Goal: Information Seeking & Learning: Learn about a topic

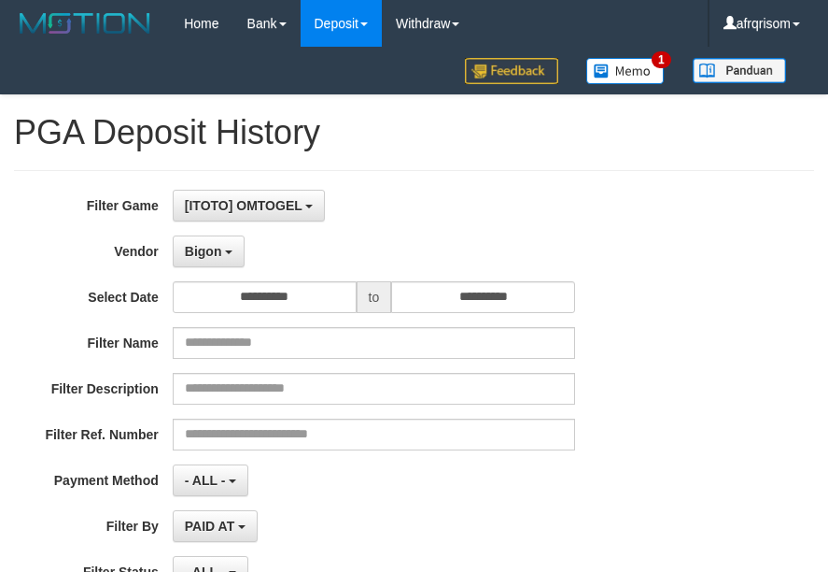
select select "**********"
select select "***"
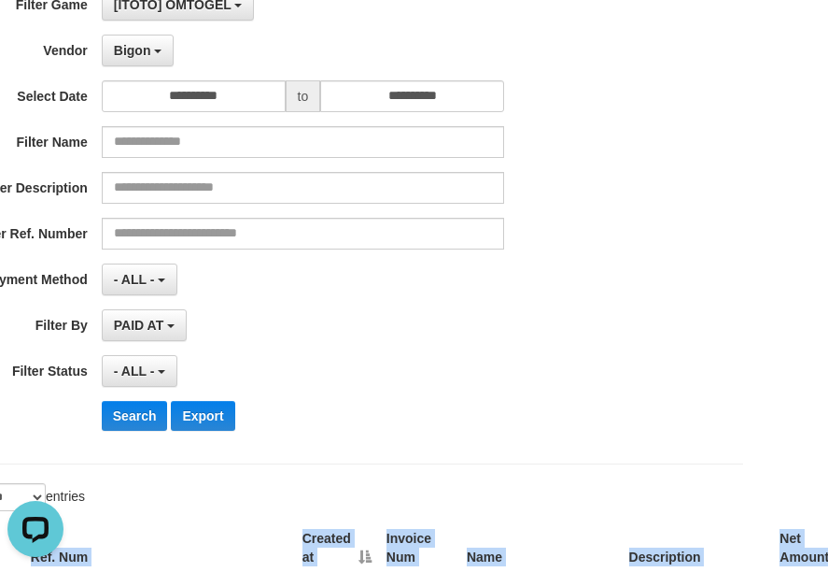
scroll to position [184, 0]
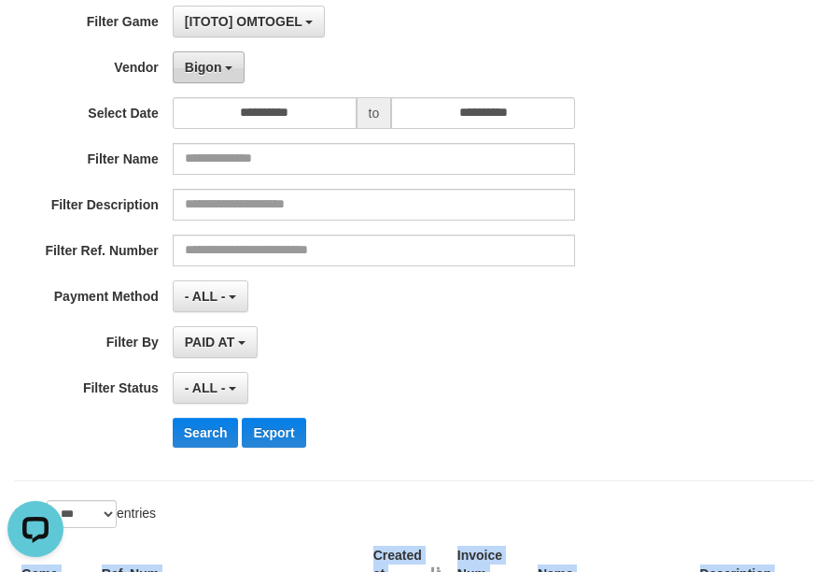
click at [230, 76] on button "Bigon" at bounding box center [209, 67] width 73 height 32
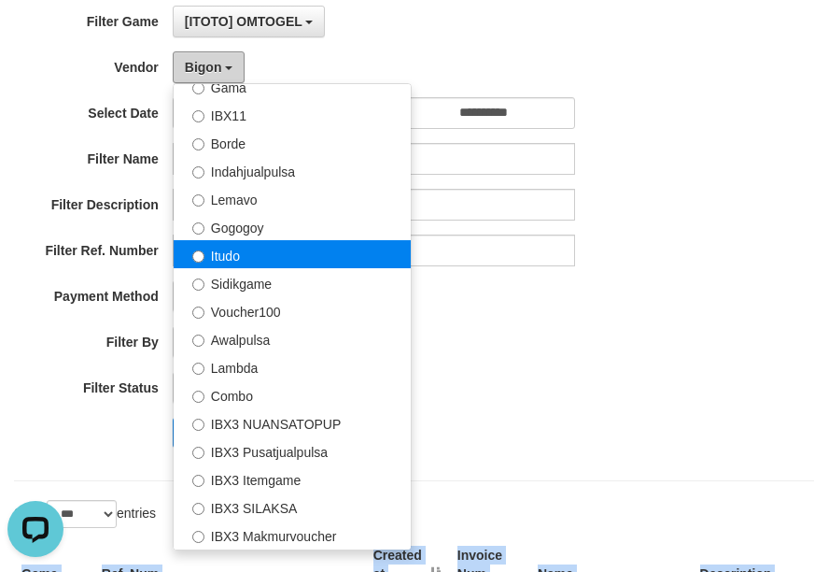
scroll to position [488, 0]
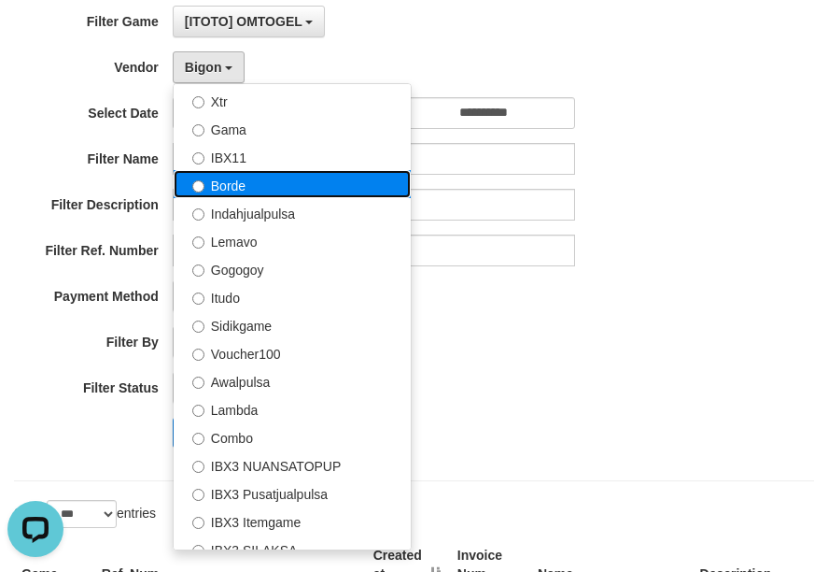
click at [264, 179] on label "Borde" at bounding box center [292, 184] width 237 height 28
select select "**********"
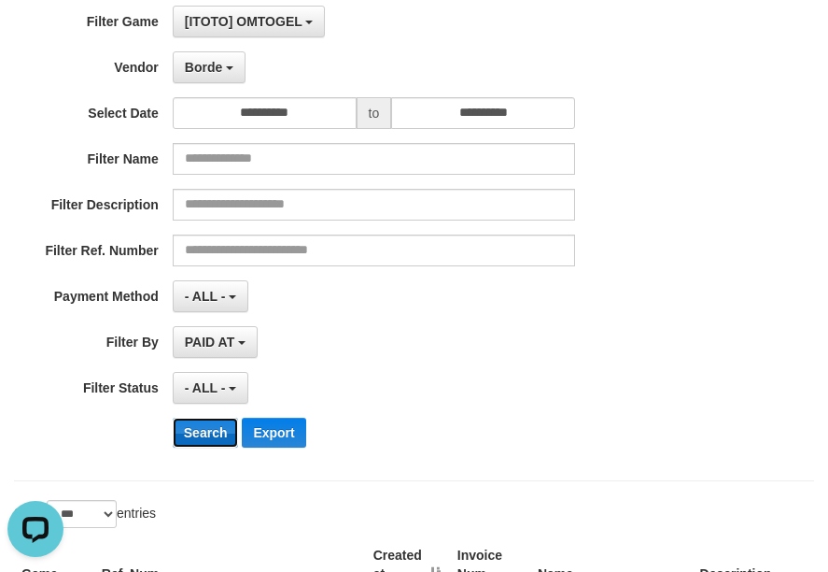
click at [220, 425] on button "Search" at bounding box center [206, 433] width 66 height 30
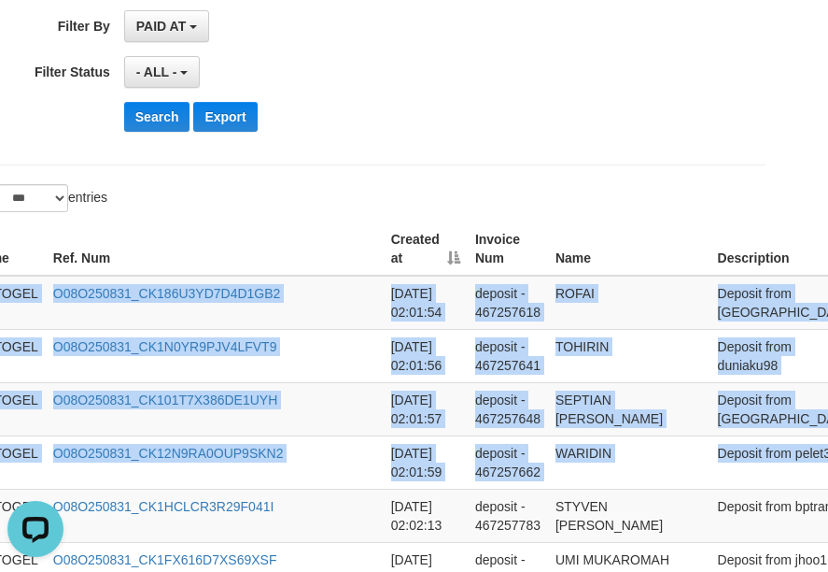
scroll to position [500, 322]
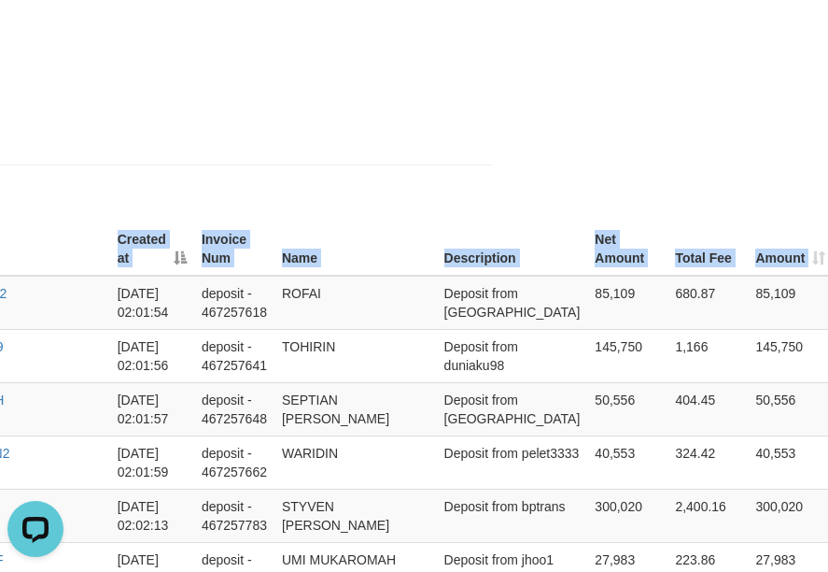
drag, startPoint x: 21, startPoint y: 295, endPoint x: 1125, endPoint y: 448, distance: 1114.6
copy table "Game Ref. Num Created at Invoice Num Name Description Net Amount Total Fee Amou…"
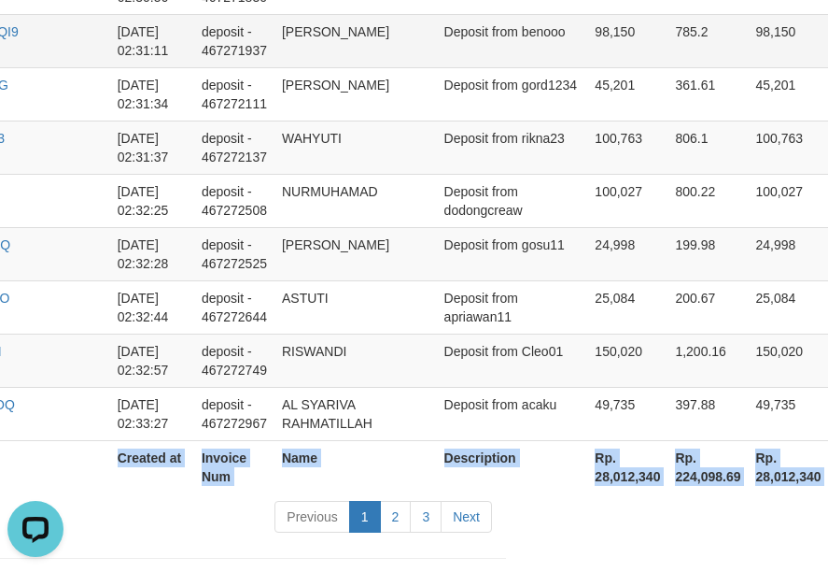
scroll to position [5730, 322]
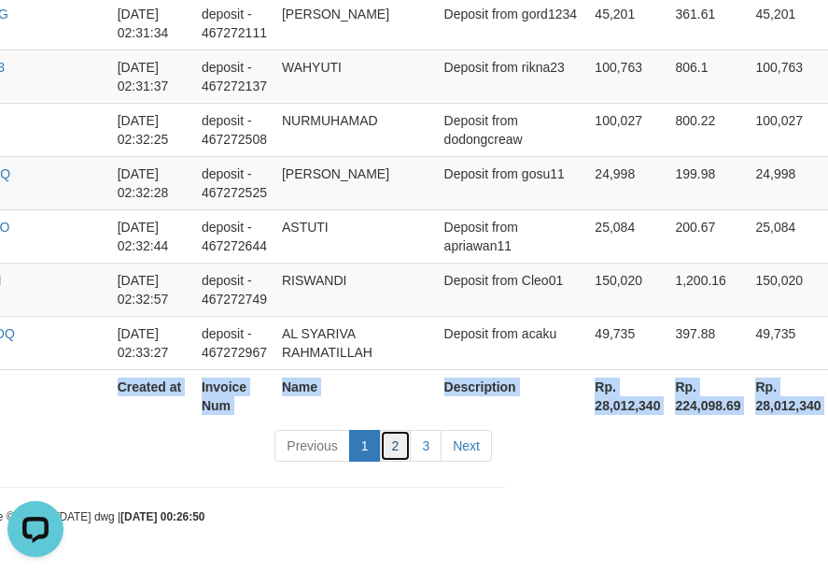
click at [405, 444] on link "2" at bounding box center [396, 446] width 32 height 32
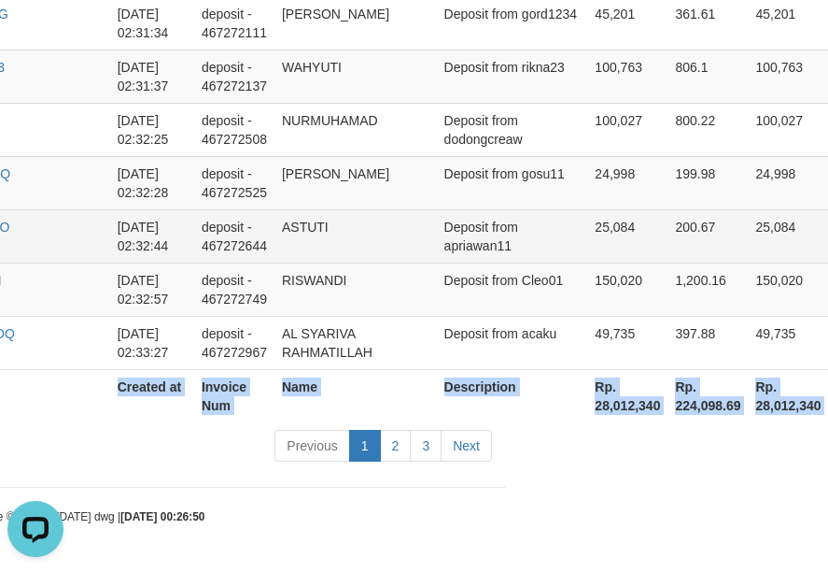
scroll to position [5730, 296]
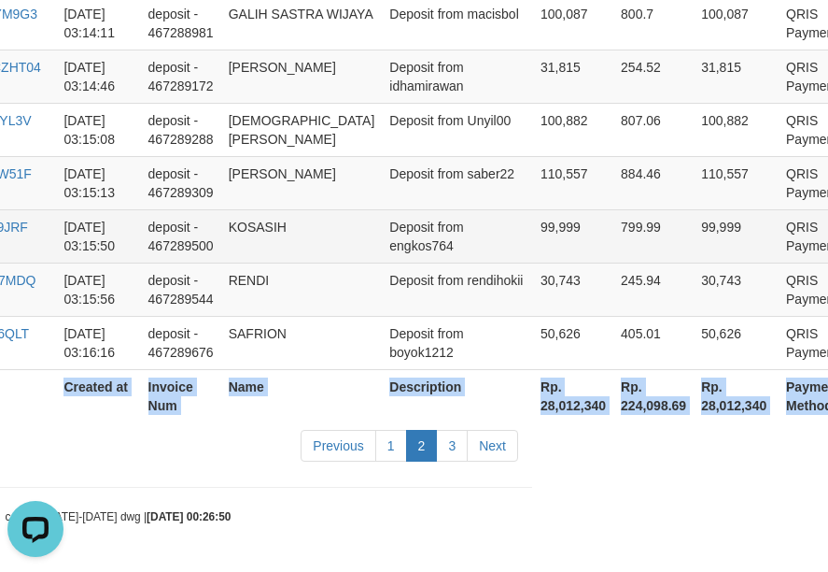
copy table "Game Ref. Num Created at Invoice Num Name Description Net Amount Total Fee Amou…"
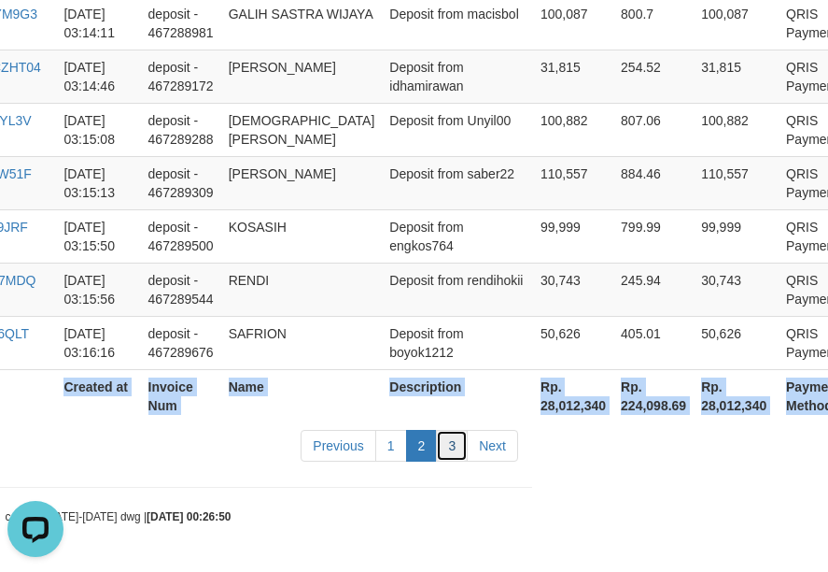
click at [459, 443] on link "3" at bounding box center [452, 446] width 32 height 32
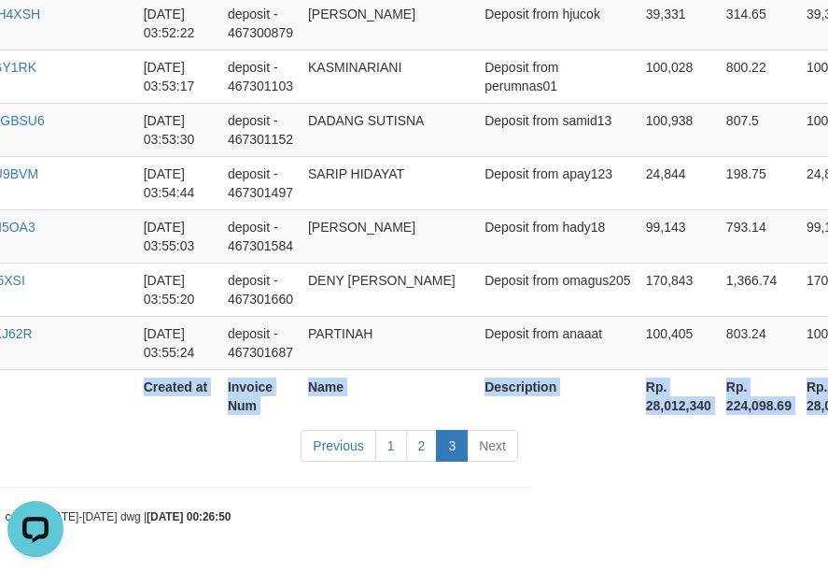
scroll to position [4612, 296]
copy table "Game Ref. Num Created at Invoice Num Name Description Net Amount Total Fee Amou…"
click at [481, 112] on td "Deposit from samid13" at bounding box center [558, 129] width 162 height 53
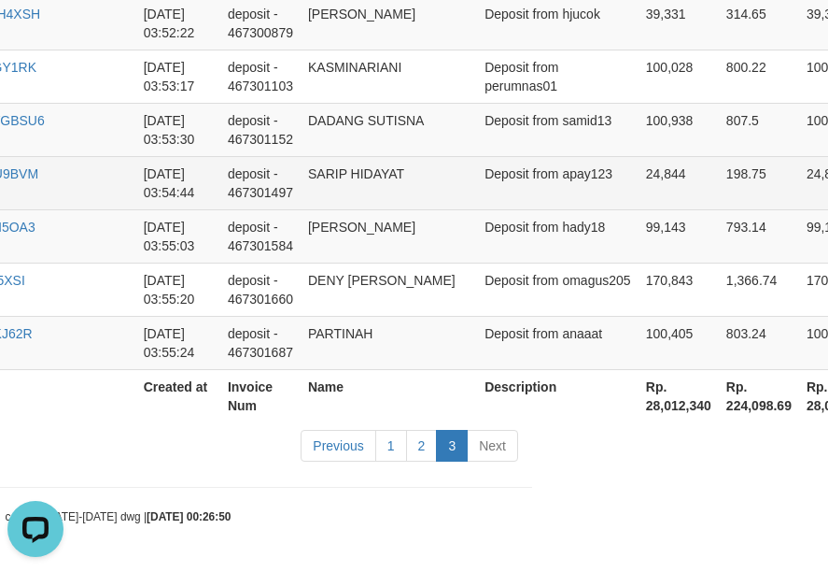
click at [389, 181] on td "SARIP HIDAYAT" at bounding box center [389, 182] width 177 height 53
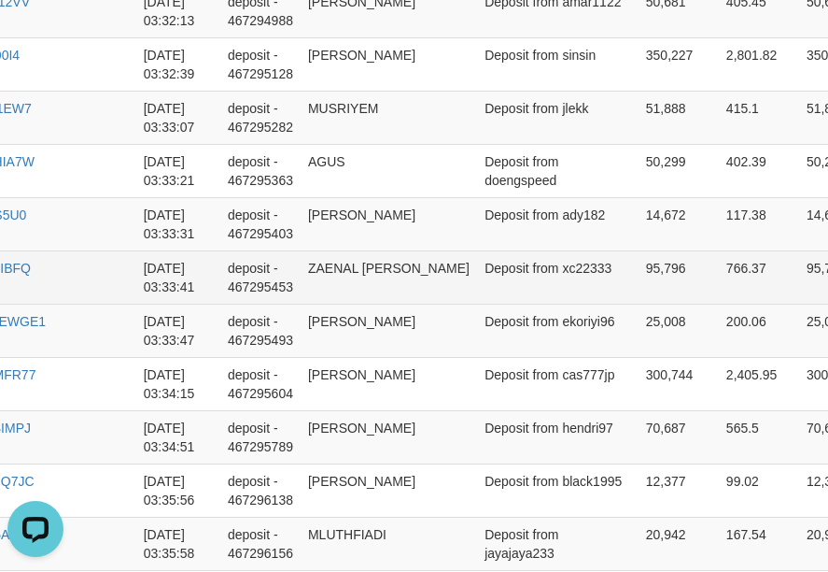
scroll to position [2121, 296]
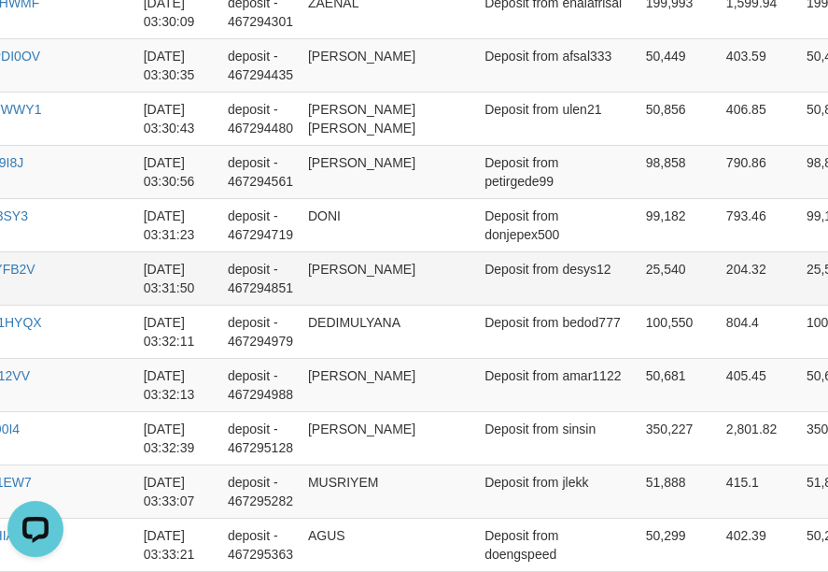
click at [346, 265] on td "[PERSON_NAME]" at bounding box center [389, 277] width 177 height 53
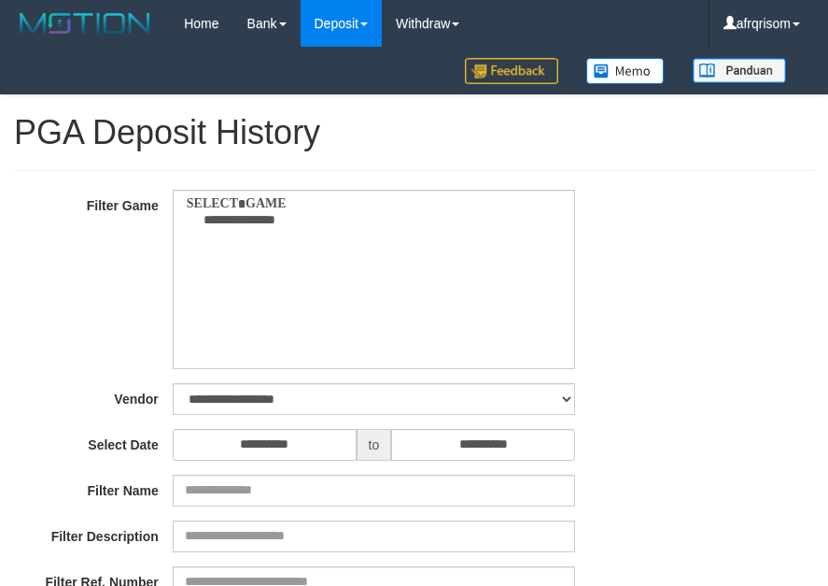
select select
select select "**"
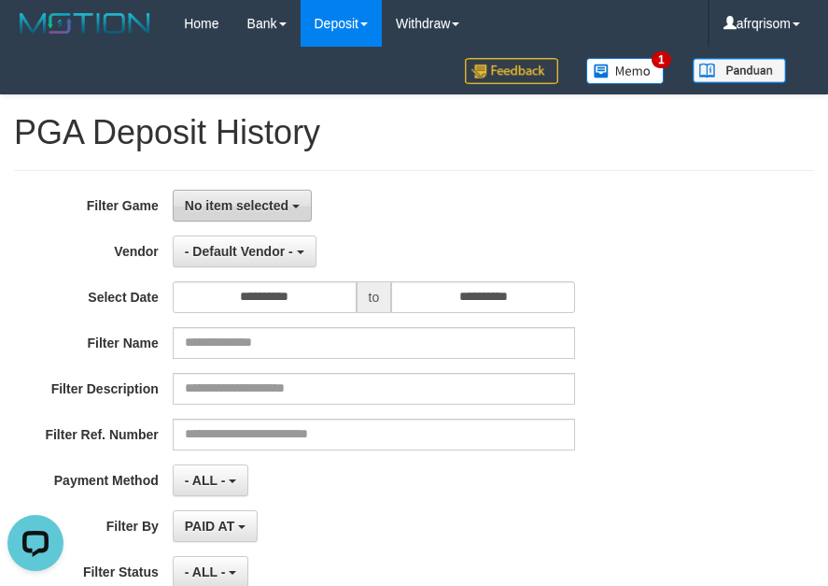
click at [286, 198] on span "No item selected" at bounding box center [237, 205] width 104 height 15
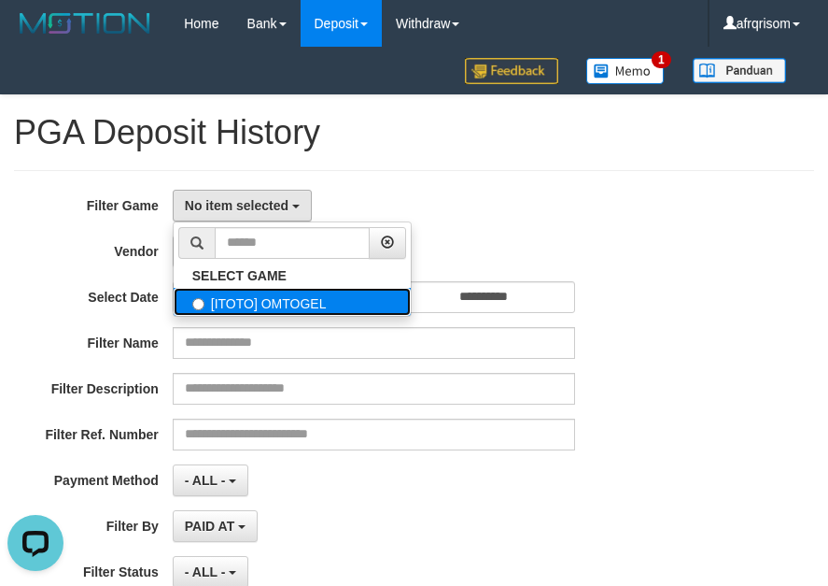
click at [293, 305] on label "[ITOTO] OMTOGEL" at bounding box center [292, 302] width 237 height 28
select select "***"
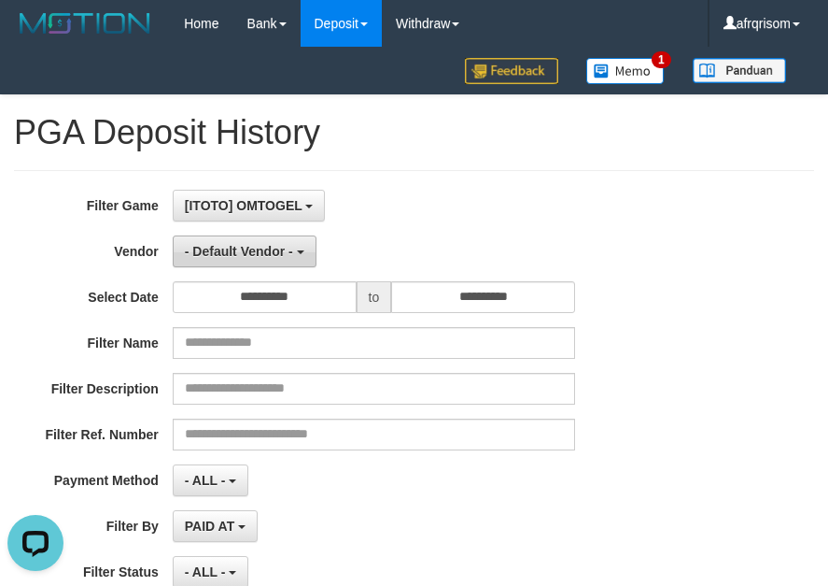
scroll to position [17, 0]
click at [259, 251] on span "- Default Vendor -" at bounding box center [239, 251] width 108 height 15
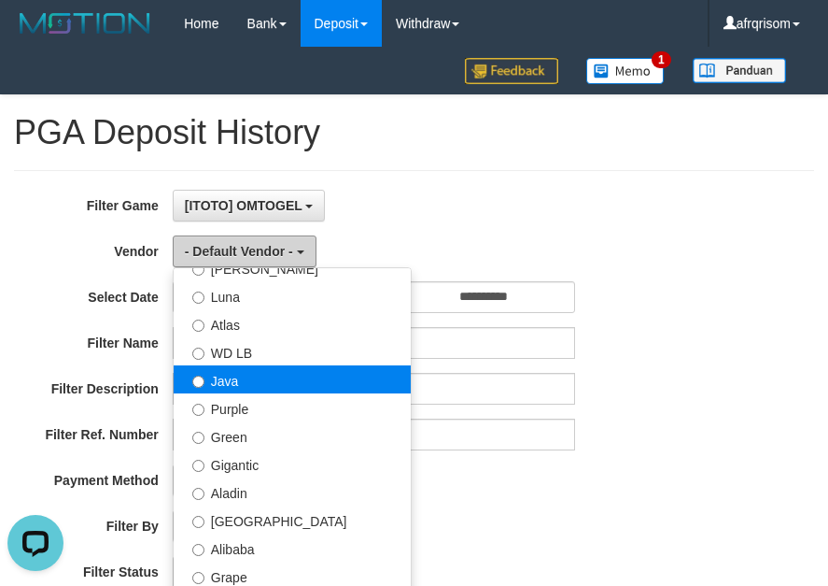
scroll to position [124, 0]
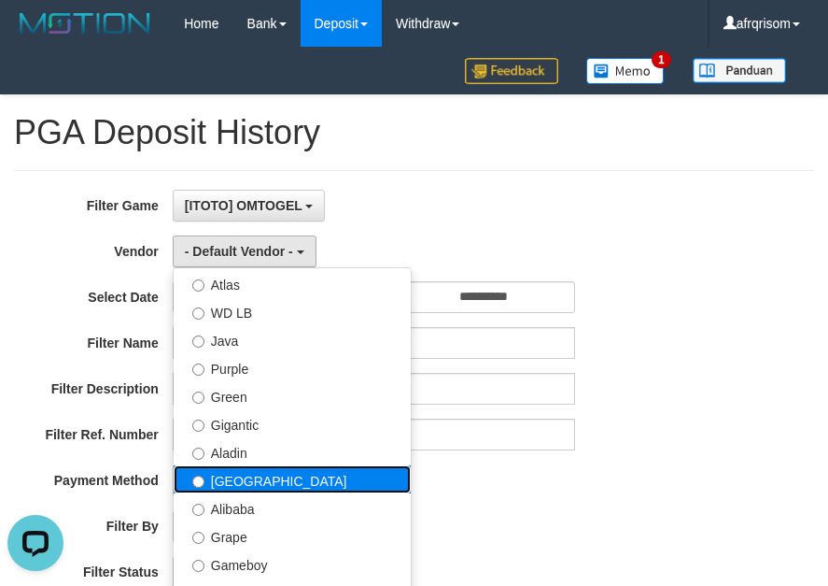
click at [279, 488] on label "[GEOGRAPHIC_DATA]" at bounding box center [292, 479] width 237 height 28
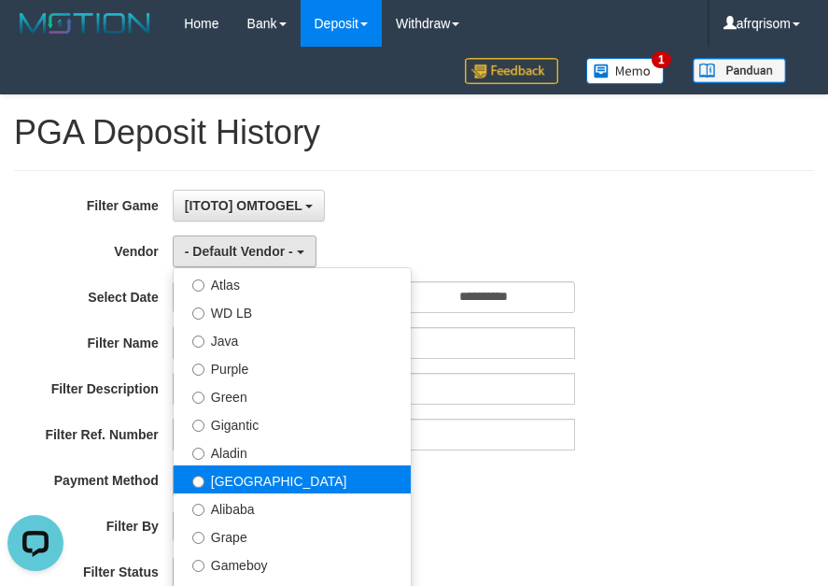
select select "**********"
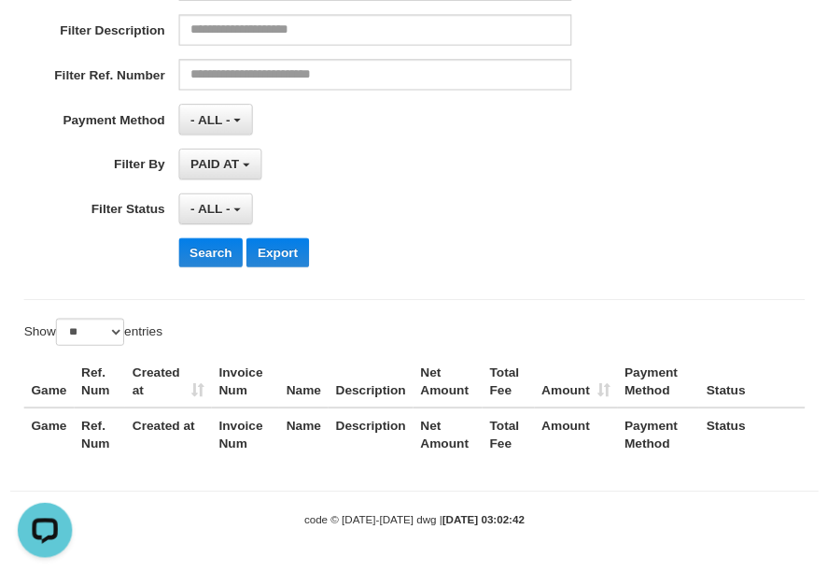
scroll to position [360, 0]
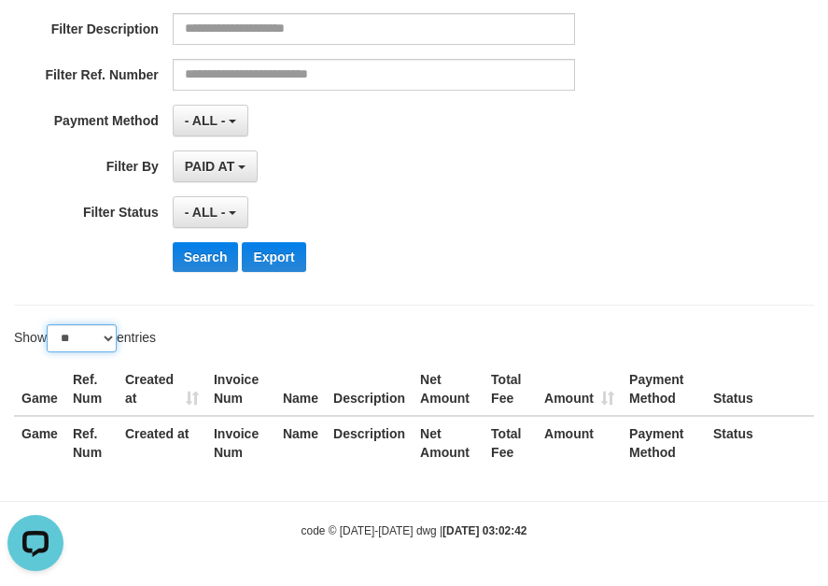
click at [105, 341] on select "** ** ** ***" at bounding box center [82, 338] width 70 height 28
select select "***"
click at [50, 324] on select "** ** ** ***" at bounding box center [82, 338] width 70 height 28
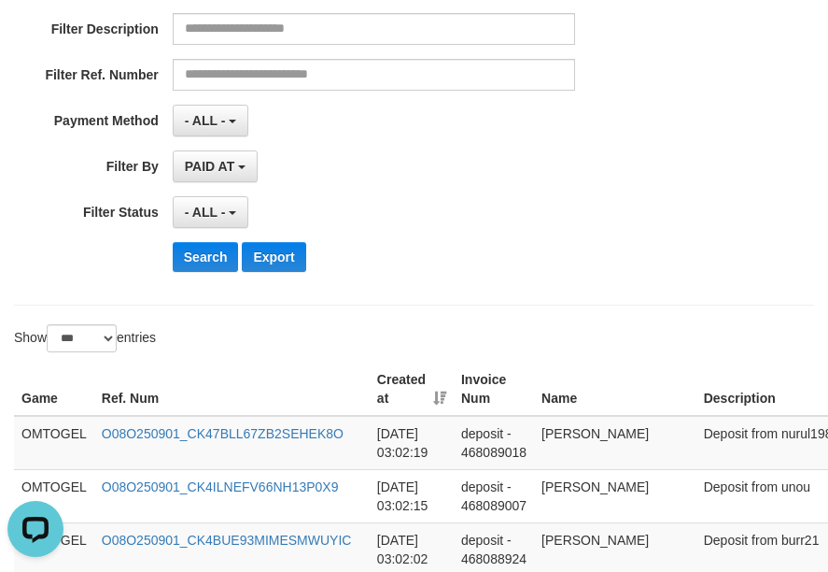
click at [445, 399] on th "Created at" at bounding box center [412, 388] width 84 height 53
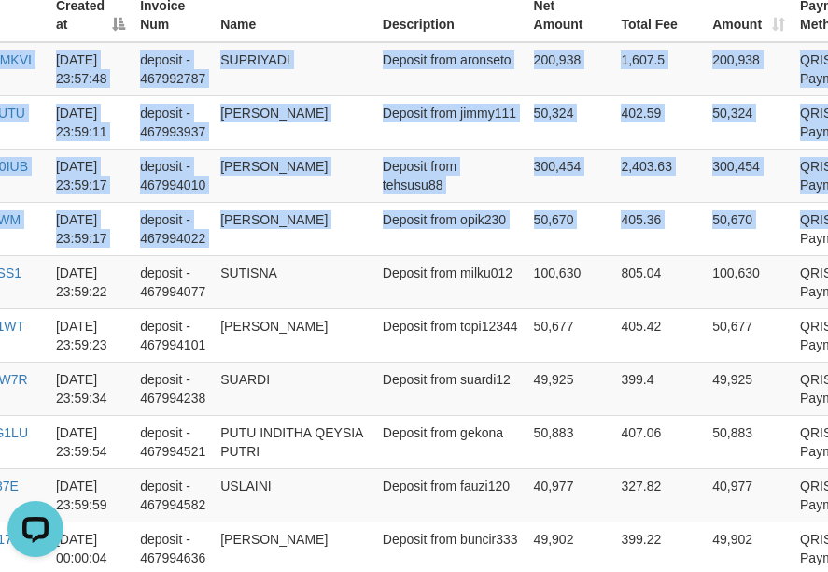
scroll to position [733, 361]
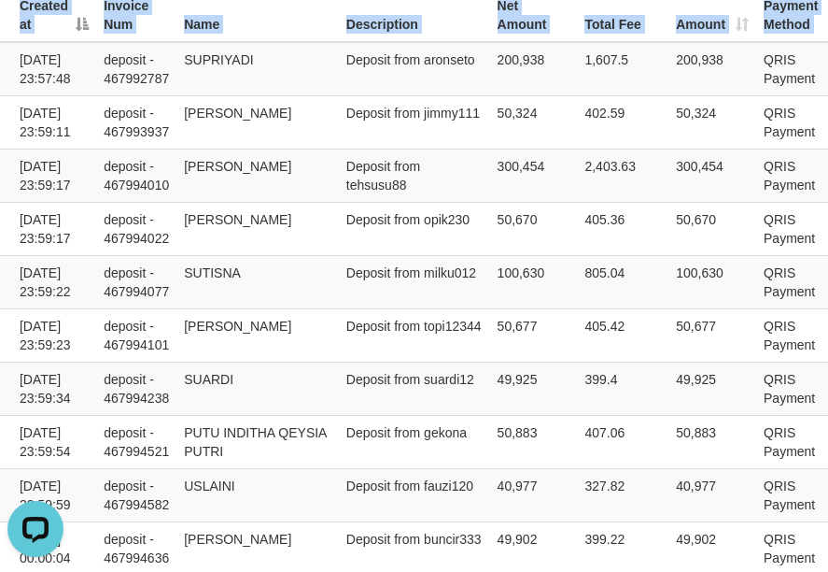
drag, startPoint x: 21, startPoint y: 55, endPoint x: 866, endPoint y: 223, distance: 861.8
copy table "Game Ref. Num Created at Invoice Num Name Description Net Amount Total Fee Amou…"
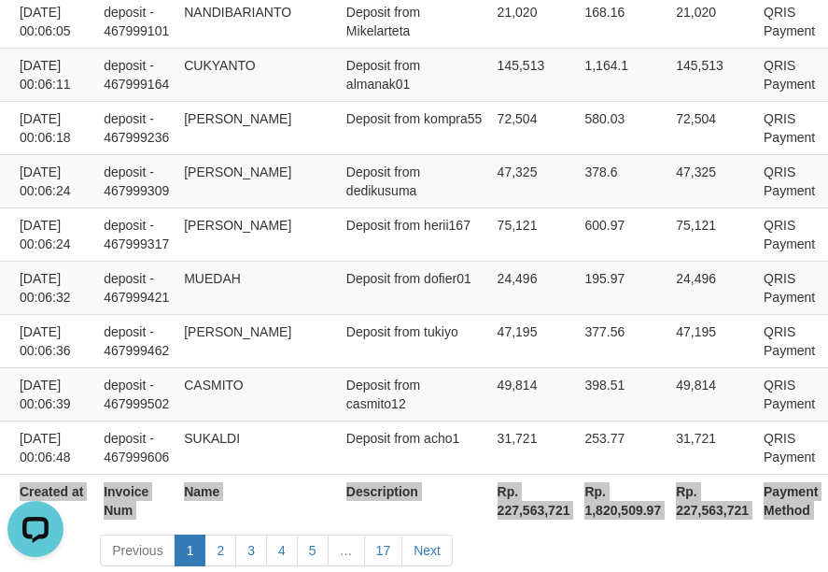
scroll to position [5730, 361]
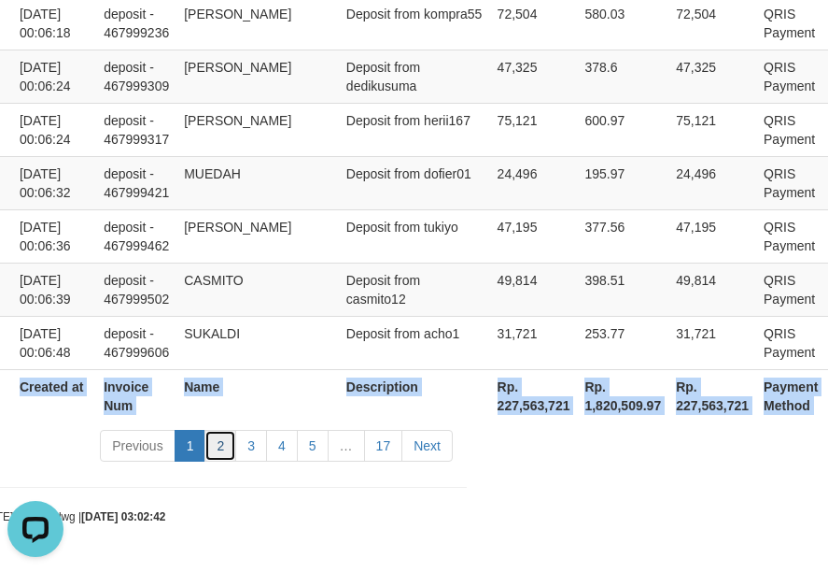
click at [215, 450] on link "2" at bounding box center [221, 446] width 32 height 32
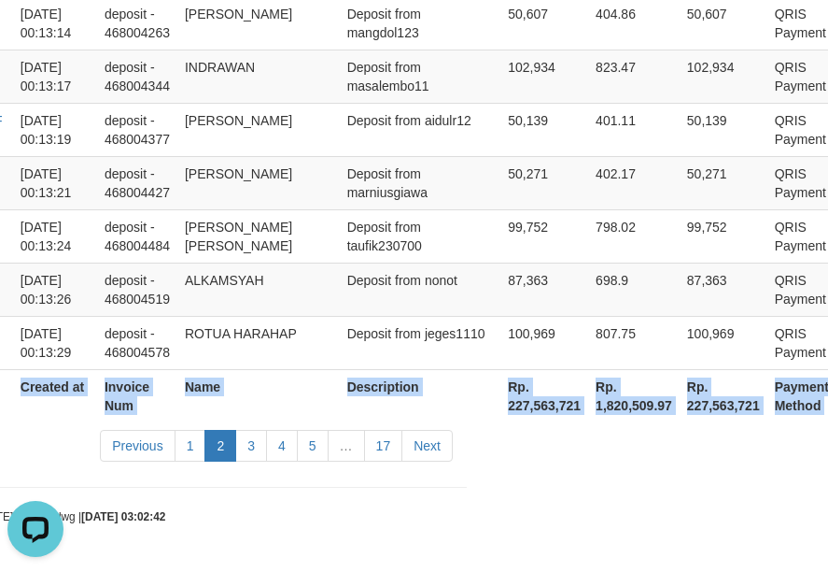
scroll to position [5730, 360]
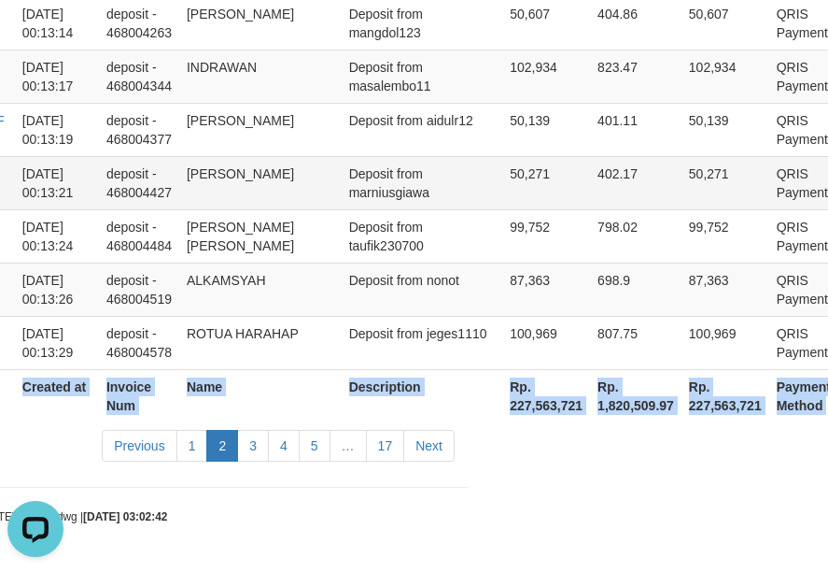
copy table "Game Ref. Num Created at Invoice Num Name Description Net Amount Total Fee Amou…"
click at [265, 445] on link "3" at bounding box center [253, 446] width 32 height 32
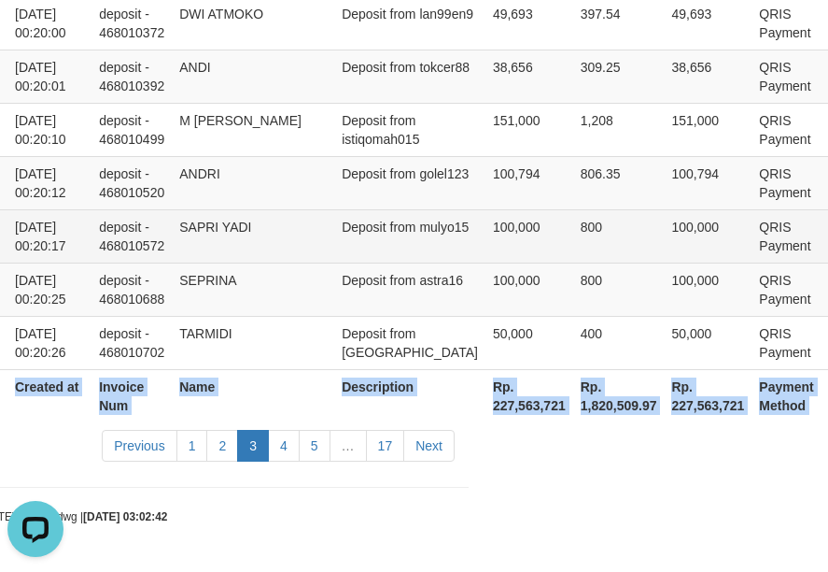
copy table "Game Ref. Num Created at Invoice Num Name Description Net Amount Total Fee Amou…"
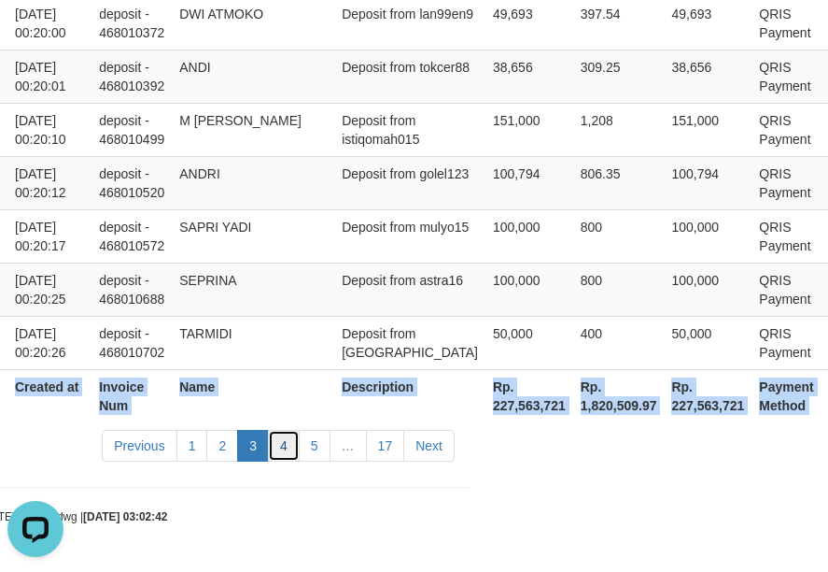
click at [284, 448] on link "4" at bounding box center [284, 446] width 32 height 32
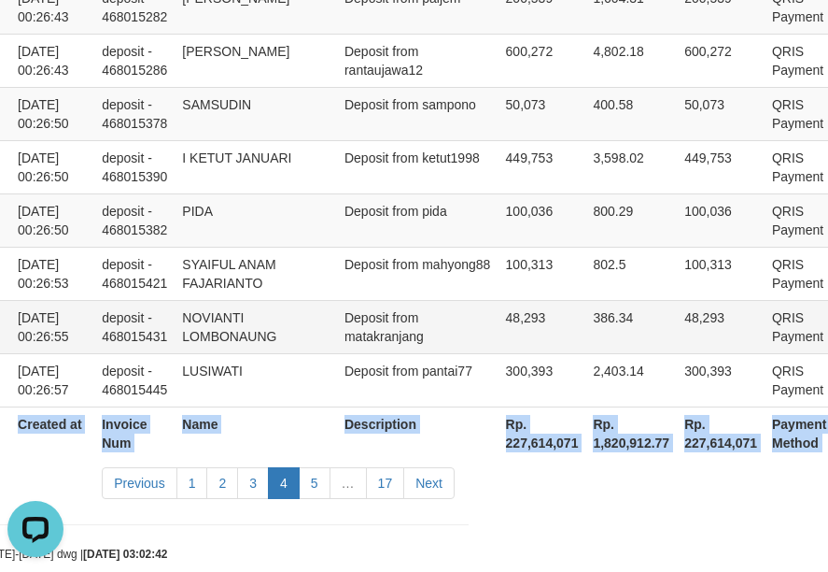
copy table "Game Ref. Num Created at Invoice Num Name Description Net Amount Total Fee Amou…"
click at [321, 467] on link "5" at bounding box center [315, 483] width 32 height 32
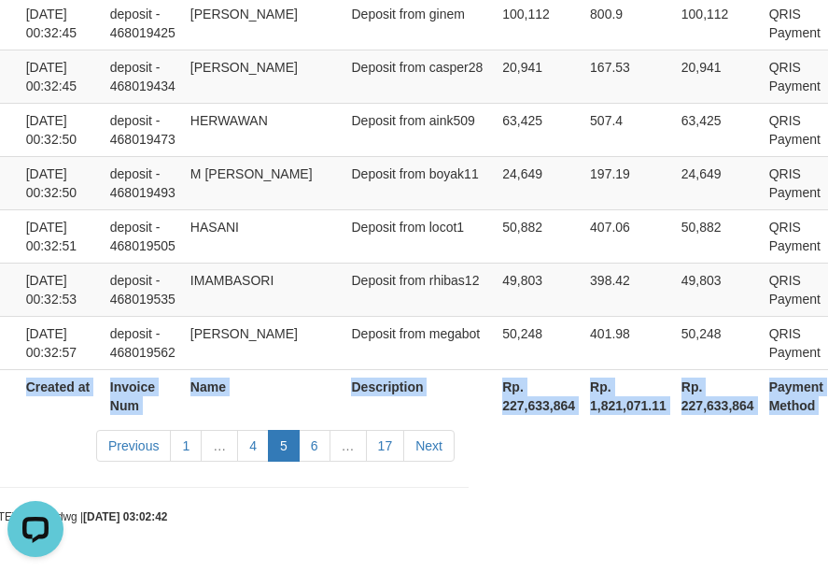
scroll to position [5824, 323]
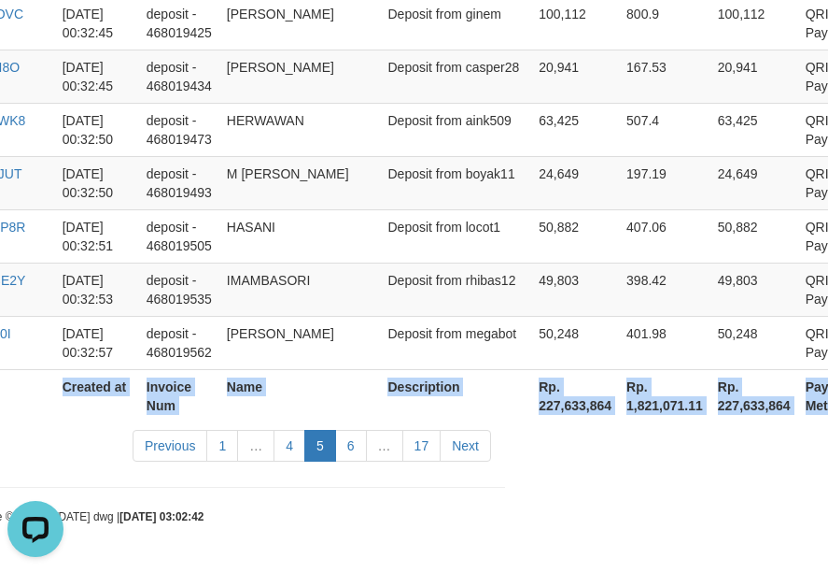
copy table "Game Ref. Num Created at Invoice Num Name Description Net Amount Total Fee Amou…"
click at [361, 446] on link "6" at bounding box center [351, 446] width 32 height 32
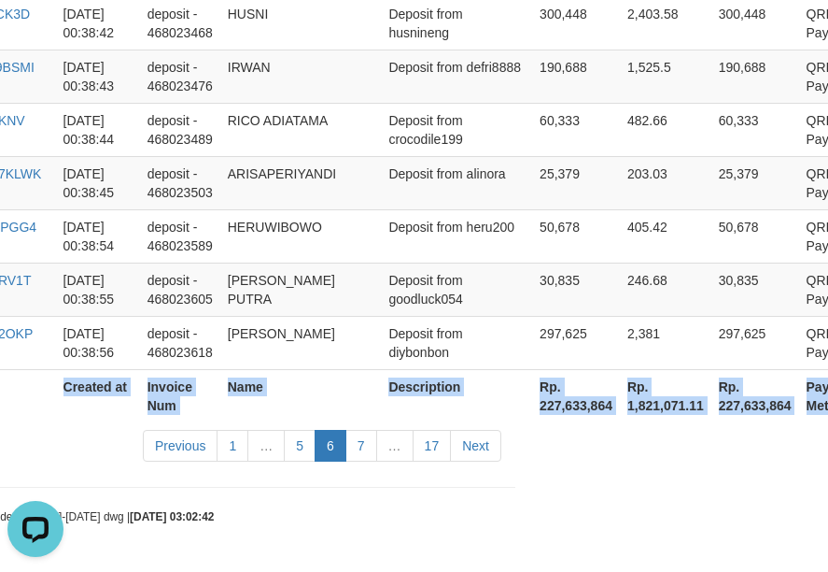
copy table "Game Ref. Num Created at Invoice Num Name Description Net Amount Total Fee Amou…"
click at [369, 459] on link "7" at bounding box center [362, 446] width 32 height 32
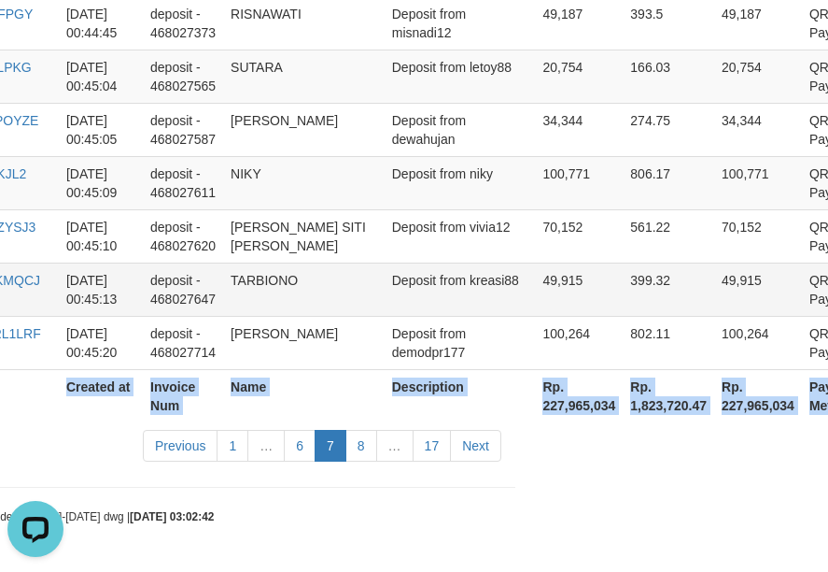
scroll to position [5786, 313]
copy table "Game Ref. Num Created at Invoice Num Name Description Net Amount Total Fee Amou…"
click at [365, 452] on link "8" at bounding box center [362, 446] width 32 height 32
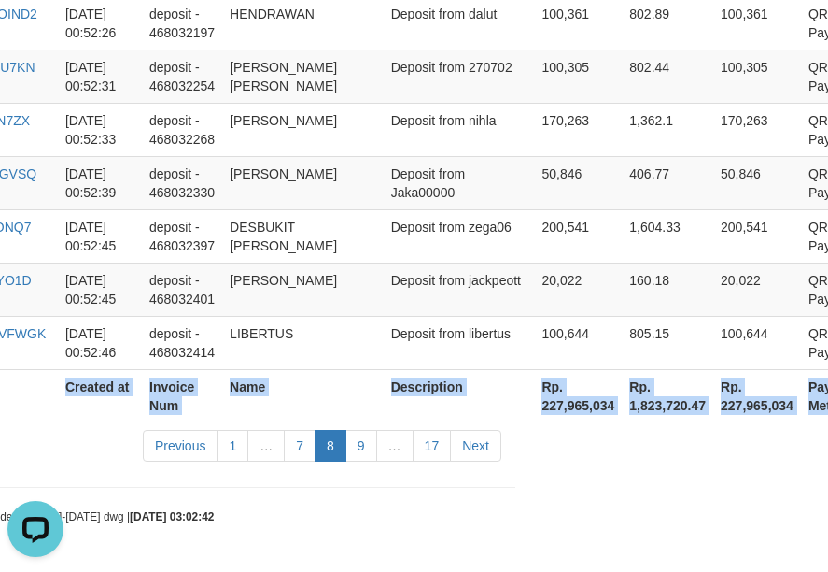
scroll to position [5749, 313]
copy table "Game Ref. Num Created at Invoice Num Name Description Net Amount Total Fee Amou…"
click at [362, 447] on link "9" at bounding box center [362, 446] width 32 height 32
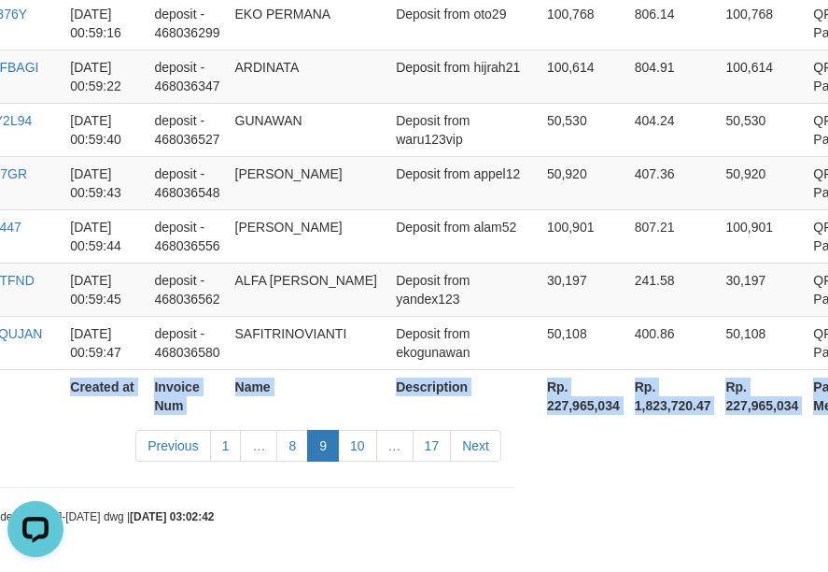
scroll to position [5805, 313]
copy table "Game Ref. Num Created at Invoice Num Name Description Net Amount Total Fee Amou…"
click at [373, 448] on link "10" at bounding box center [357, 446] width 39 height 32
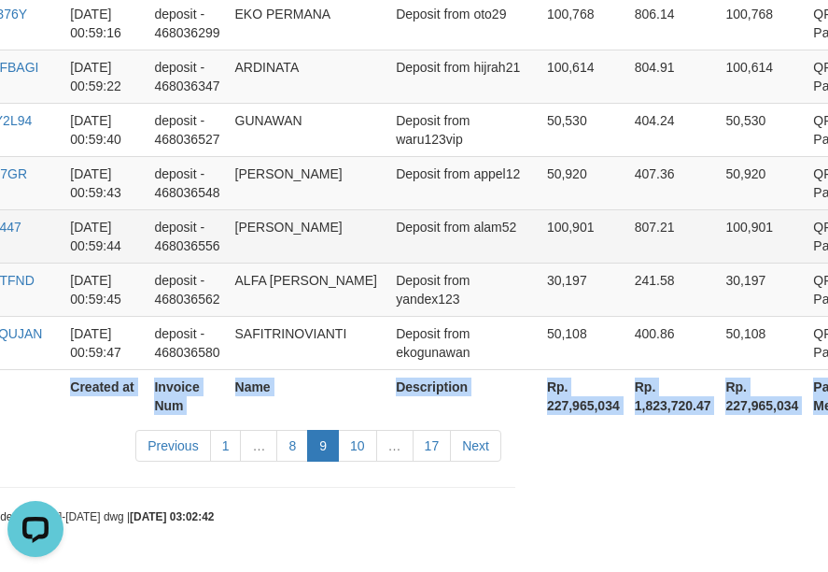
scroll to position [5730, 313]
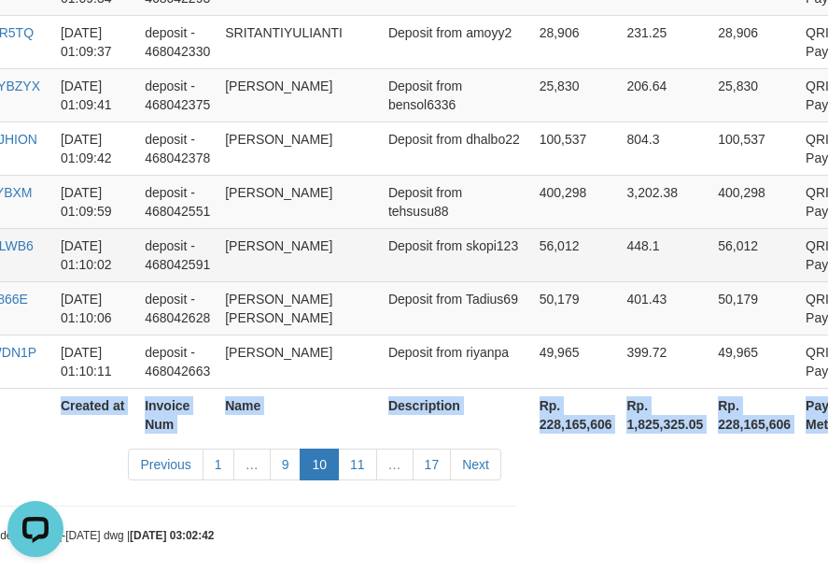
copy table "Game Ref. Num Created at Invoice Num Name Description Net Amount Total Fee Amou…"
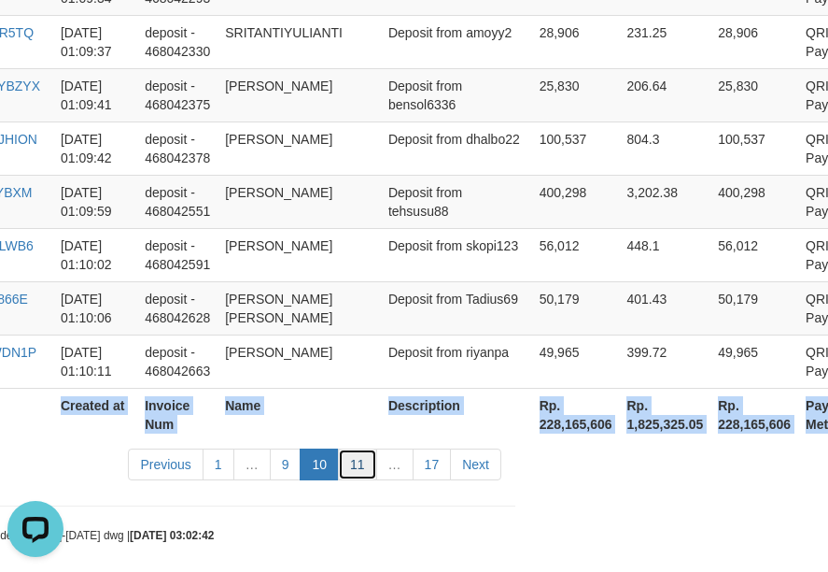
click at [367, 448] on link "11" at bounding box center [357, 464] width 39 height 32
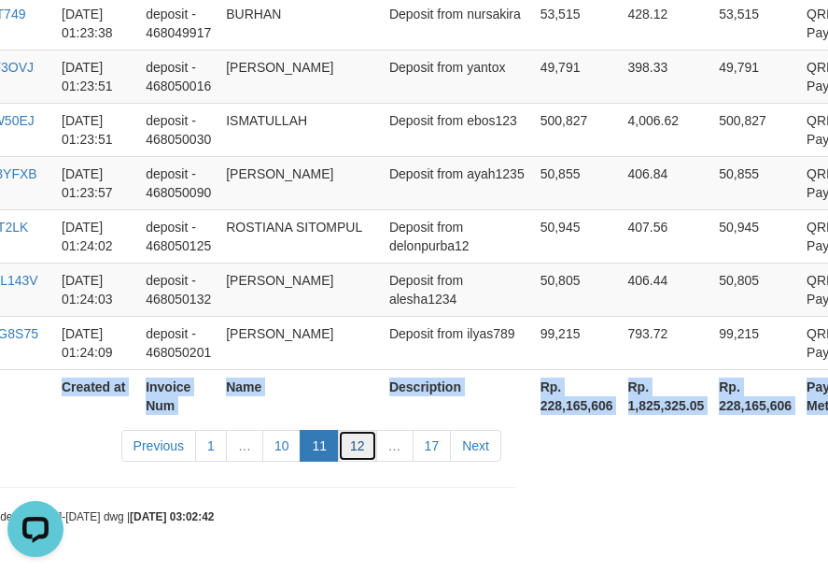
click at [356, 446] on link "12" at bounding box center [357, 446] width 39 height 32
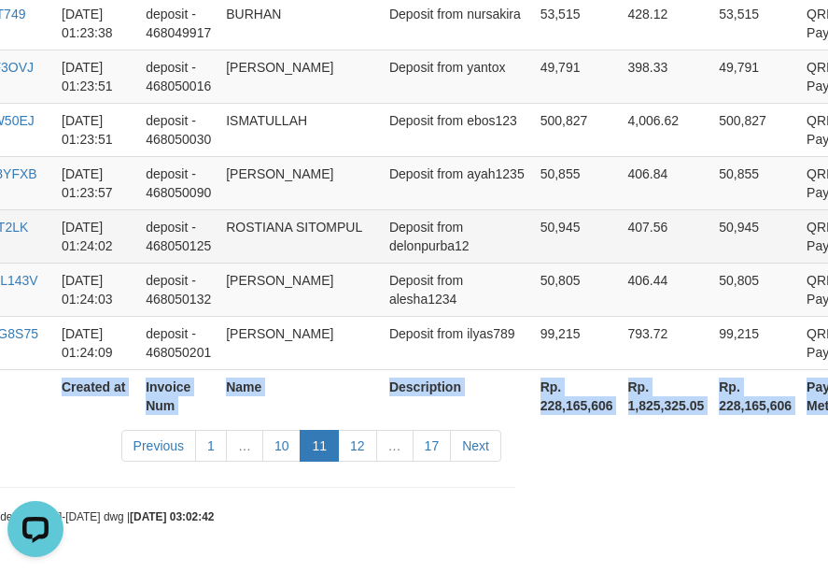
scroll to position [5824, 313]
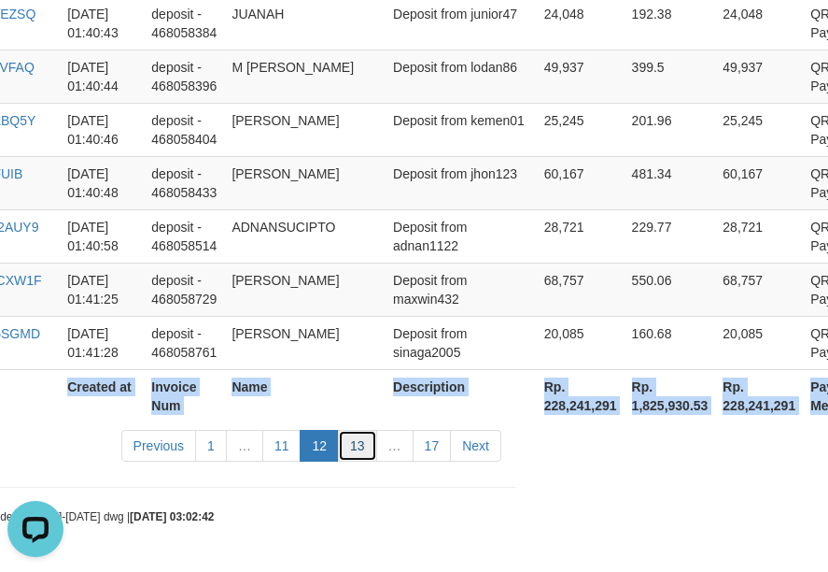
click at [365, 452] on link "13" at bounding box center [357, 446] width 39 height 32
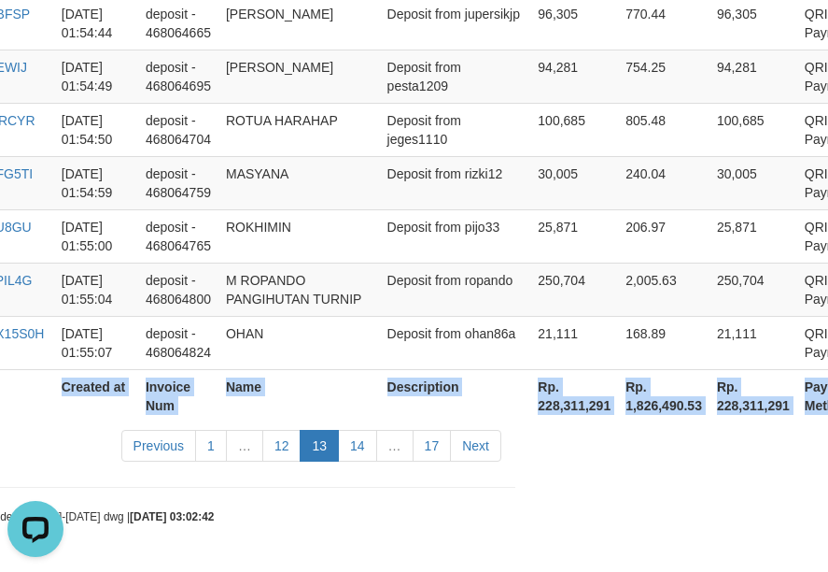
scroll to position [5786, 313]
click at [361, 446] on link "14" at bounding box center [357, 446] width 39 height 32
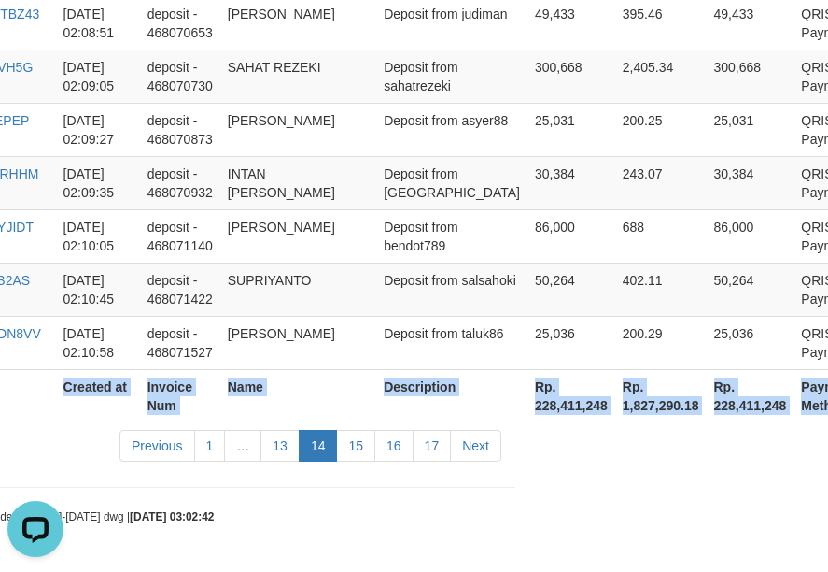
scroll to position [5730, 313]
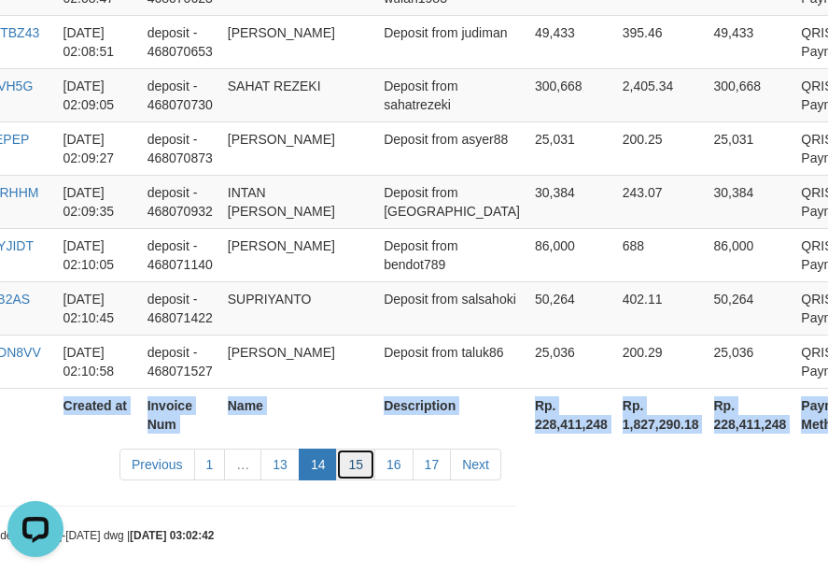
click at [361, 454] on link "15" at bounding box center [355, 464] width 39 height 32
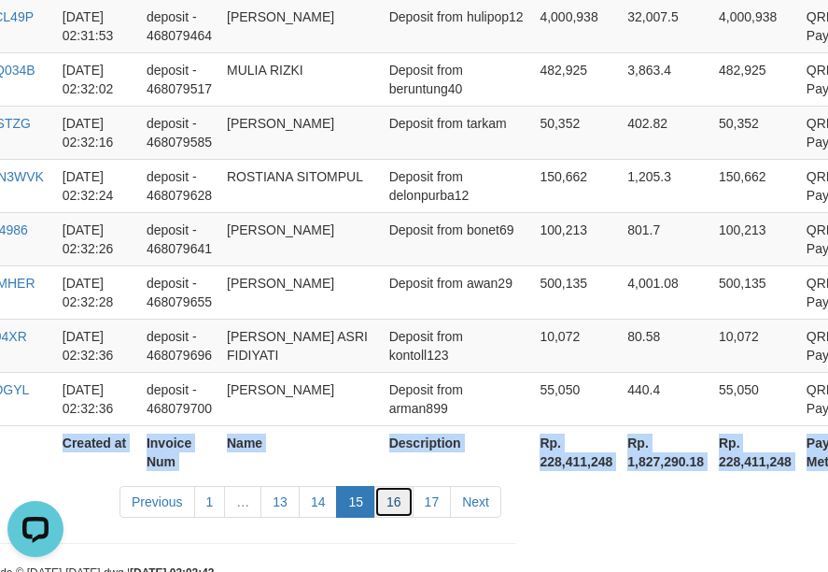
click at [391, 486] on link "16" at bounding box center [394, 502] width 39 height 32
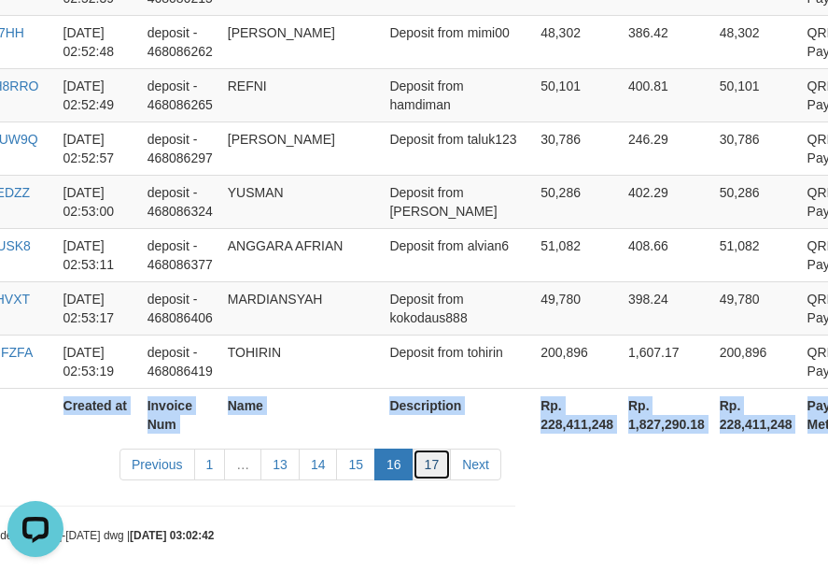
click at [437, 454] on link "17" at bounding box center [432, 464] width 39 height 32
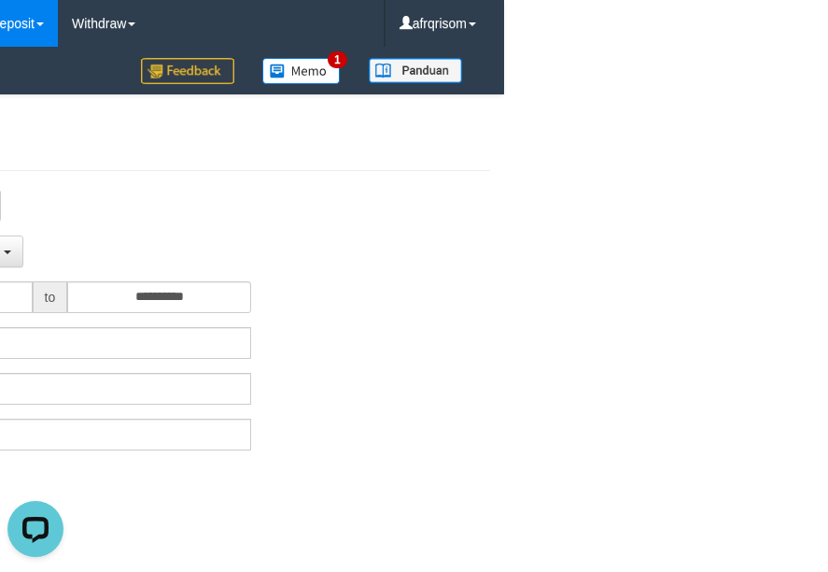
scroll to position [0, 0]
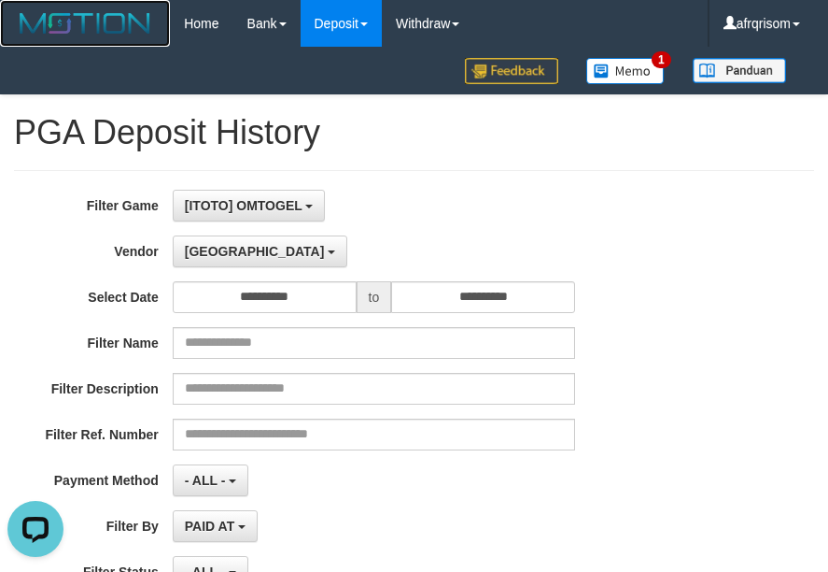
click at [100, 29] on img at bounding box center [85, 23] width 142 height 28
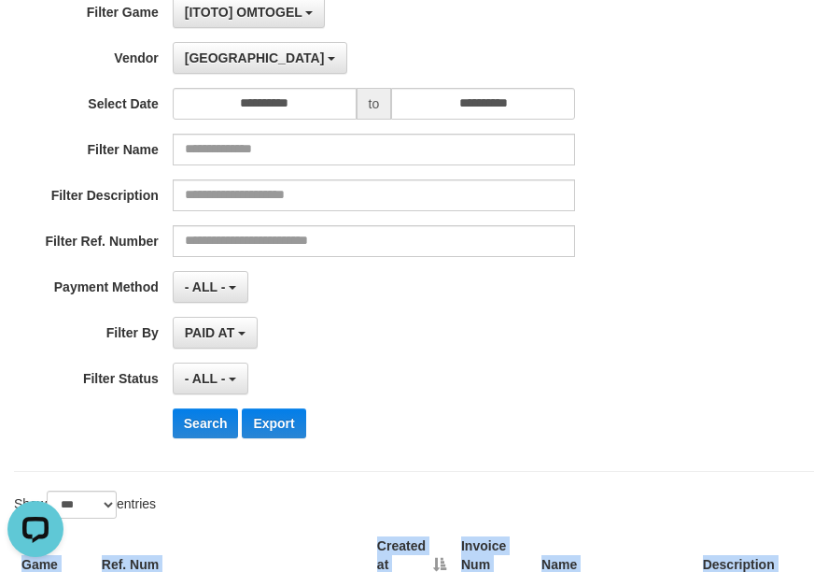
scroll to position [498, 0]
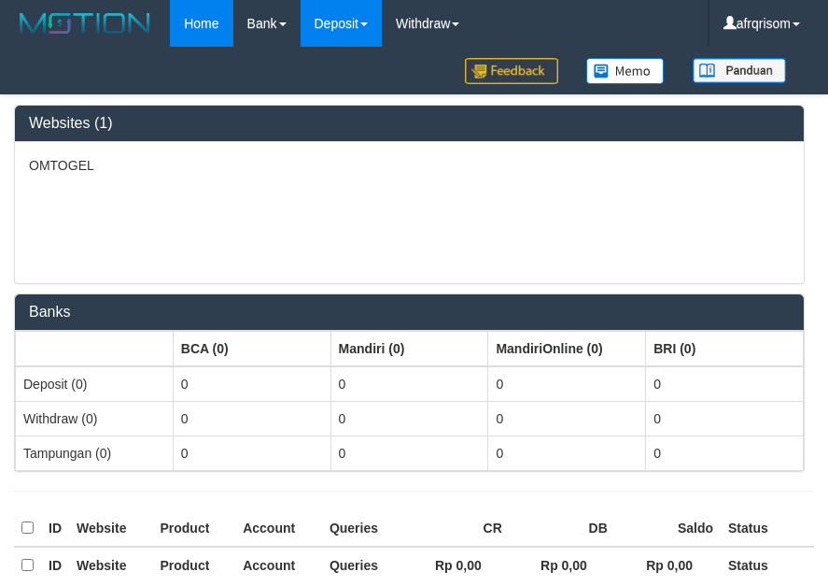
select select "***"
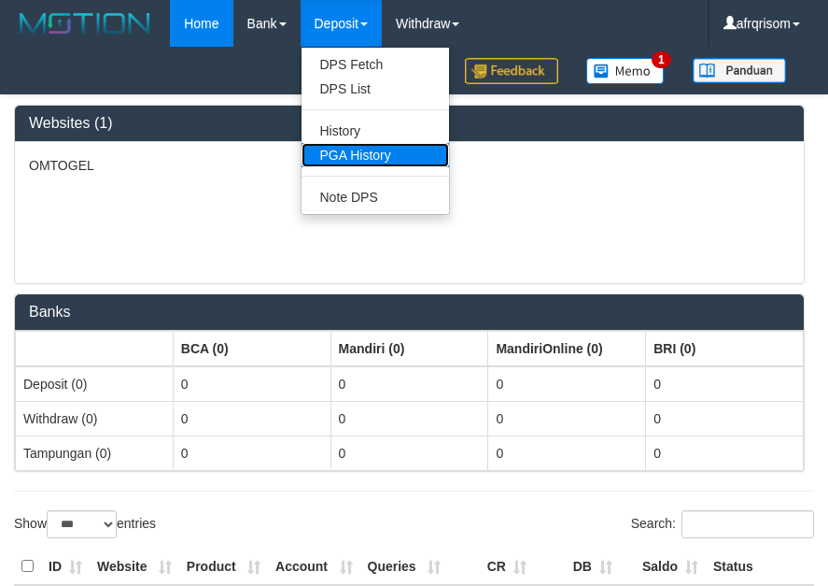
click at [356, 157] on link "PGA History" at bounding box center [376, 155] width 148 height 24
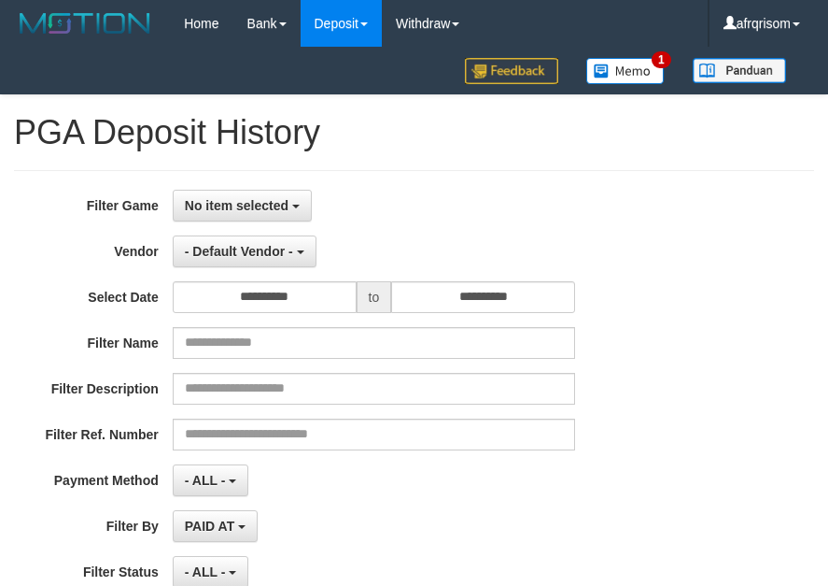
select select
select select "**"
click at [258, 200] on span "No item selected" at bounding box center [237, 205] width 104 height 15
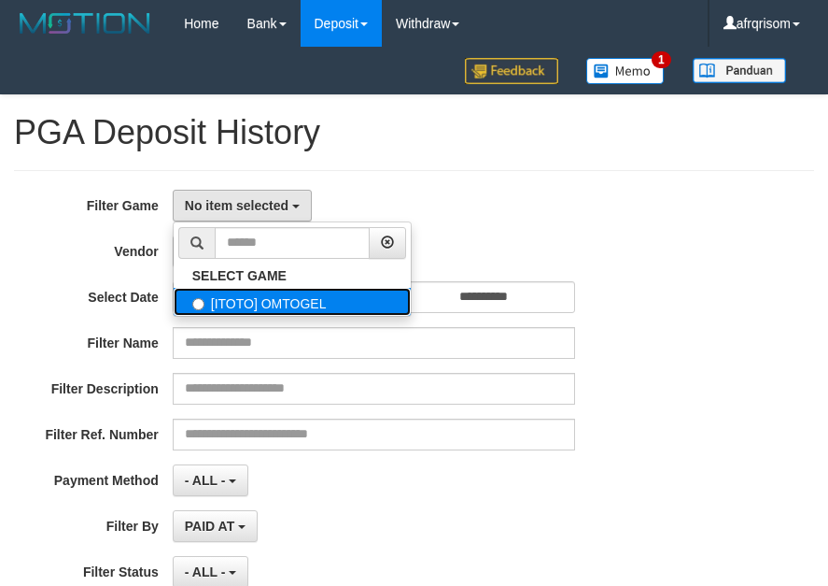
click at [256, 304] on label "[ITOTO] OMTOGEL" at bounding box center [292, 302] width 237 height 28
select select "***"
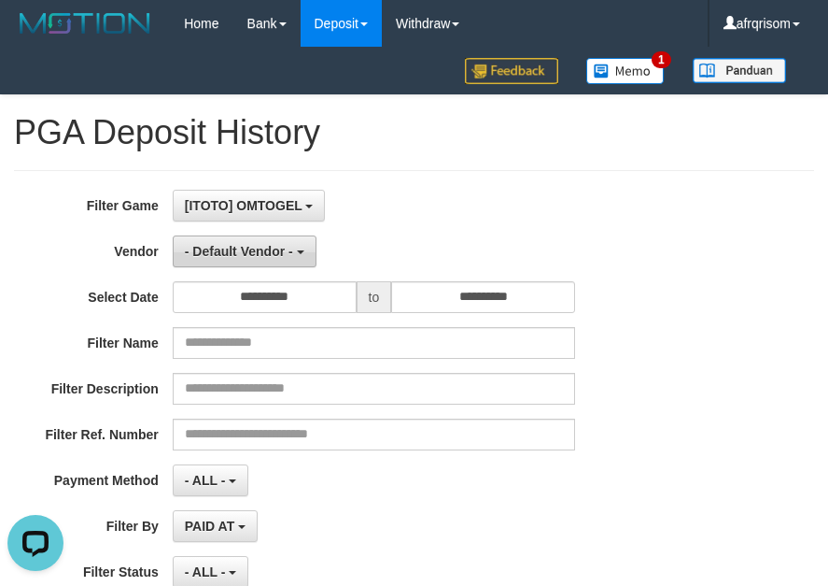
click at [262, 245] on span "- Default Vendor -" at bounding box center [239, 251] width 108 height 15
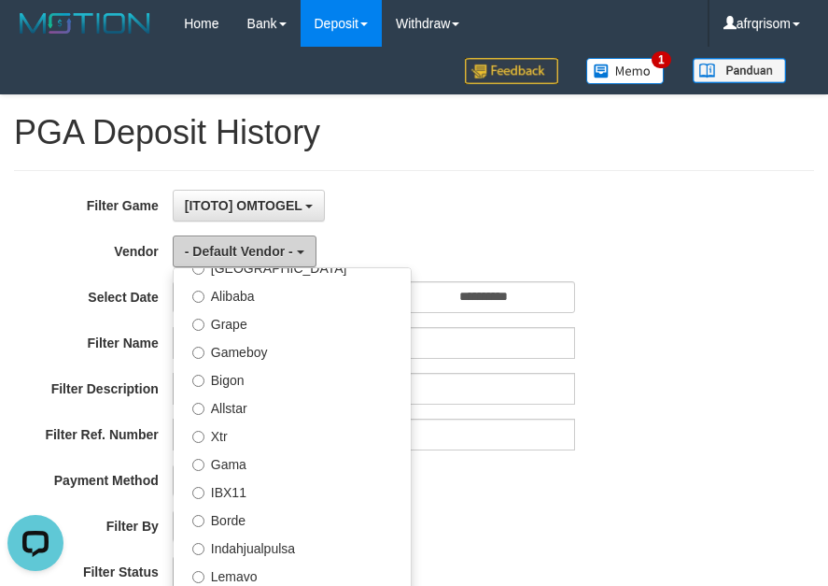
scroll to position [374, 0]
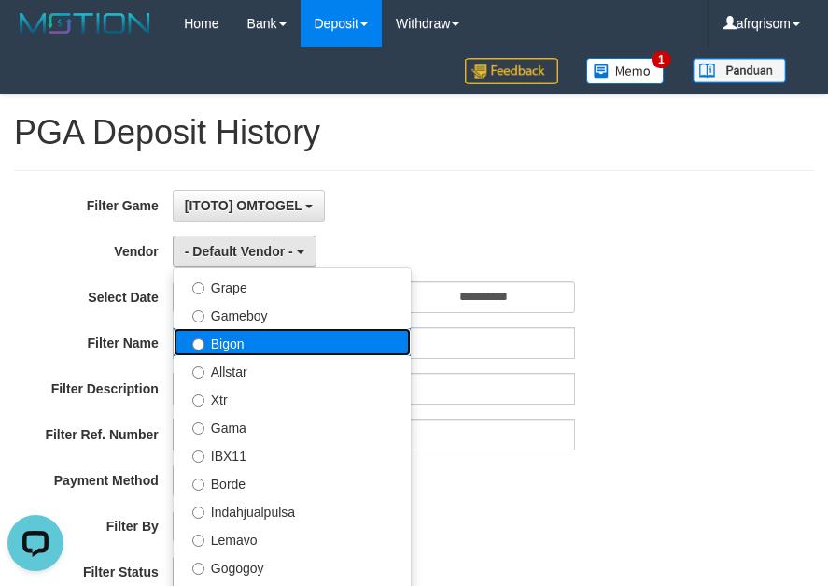
click at [269, 344] on label "Bigon" at bounding box center [292, 342] width 237 height 28
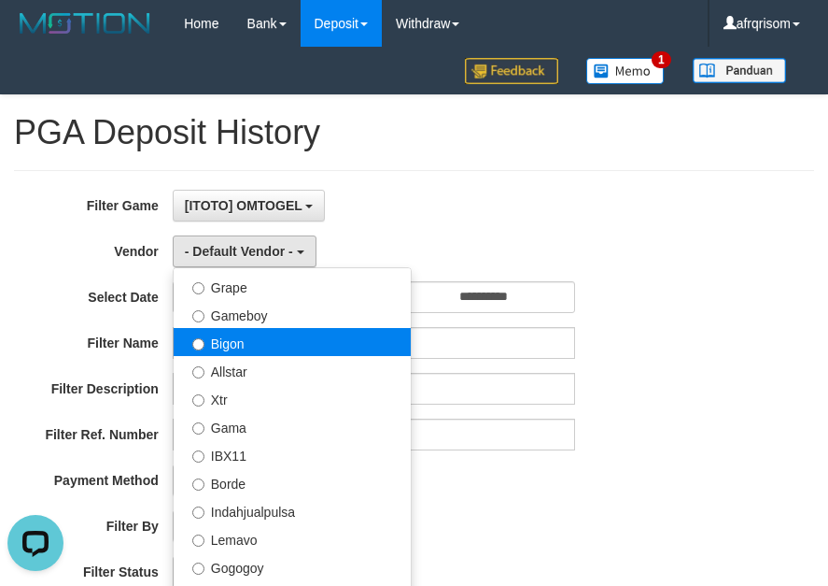
select select "**********"
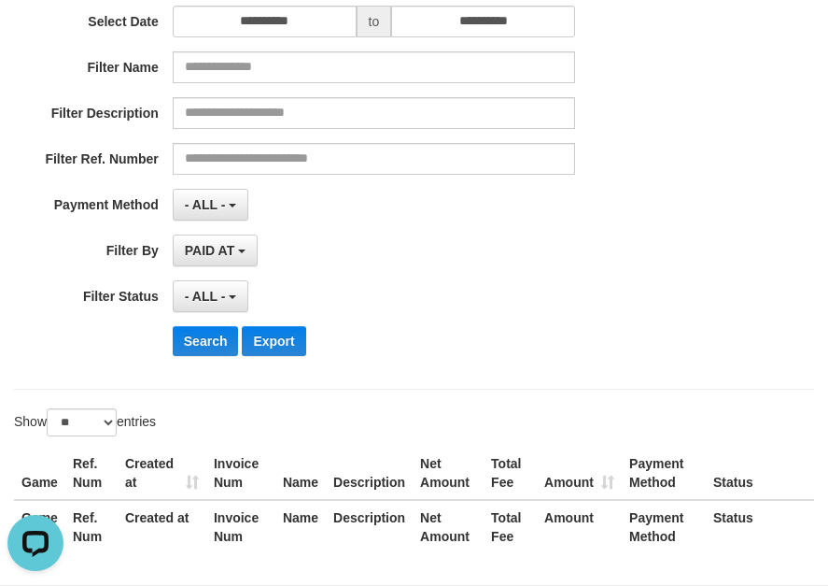
scroll to position [360, 0]
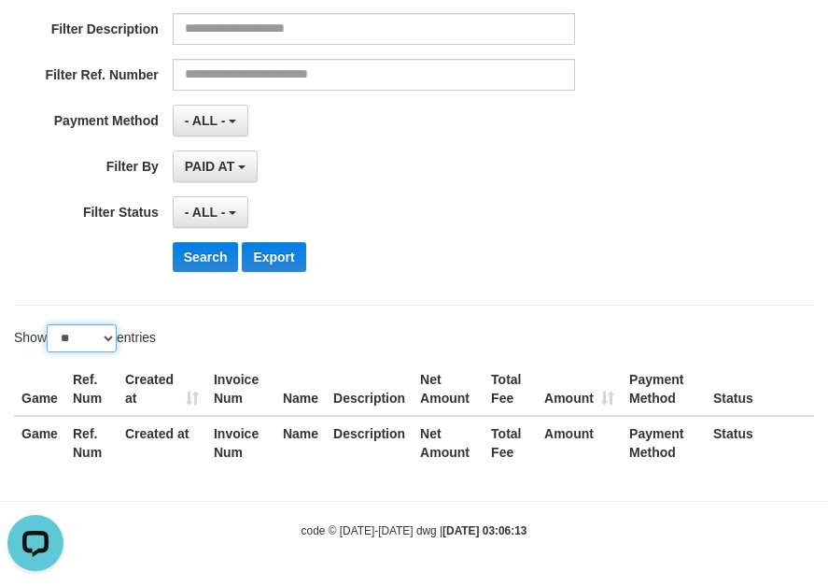
click at [112, 347] on select "** ** ** ***" at bounding box center [82, 338] width 70 height 28
select select "***"
click at [50, 324] on select "** ** ** ***" at bounding box center [82, 338] width 70 height 28
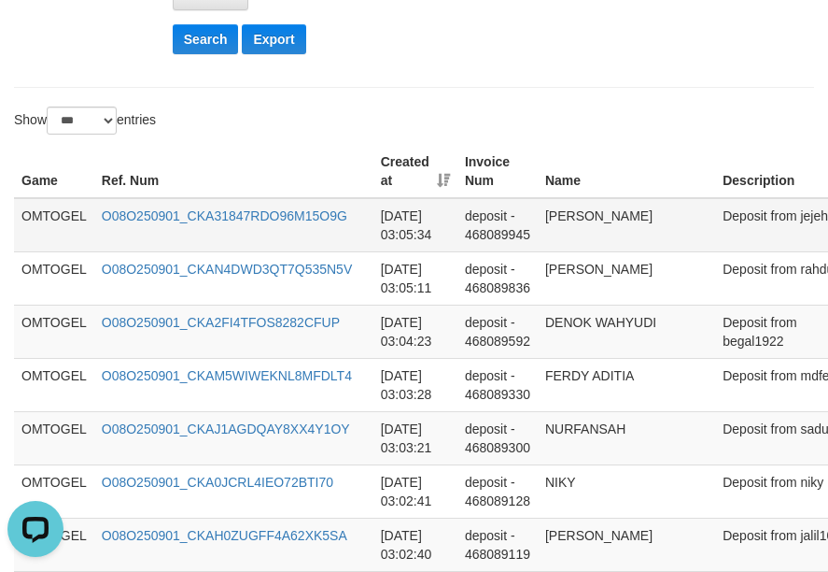
scroll to position [498, 0]
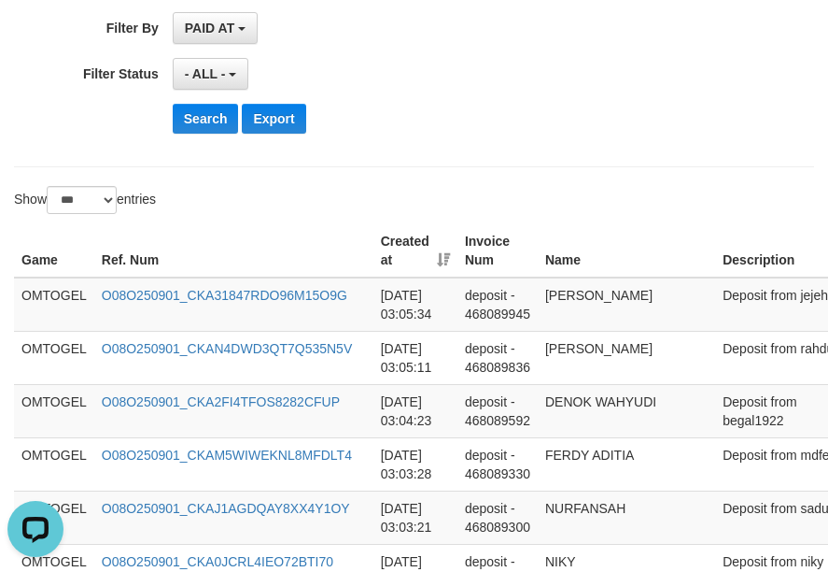
click at [438, 264] on th "Created at" at bounding box center [416, 250] width 84 height 53
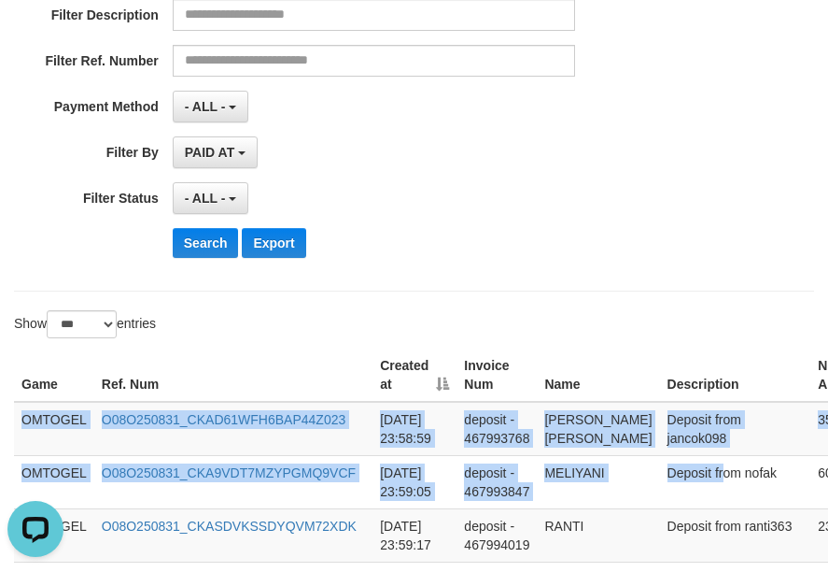
scroll to position [374, 296]
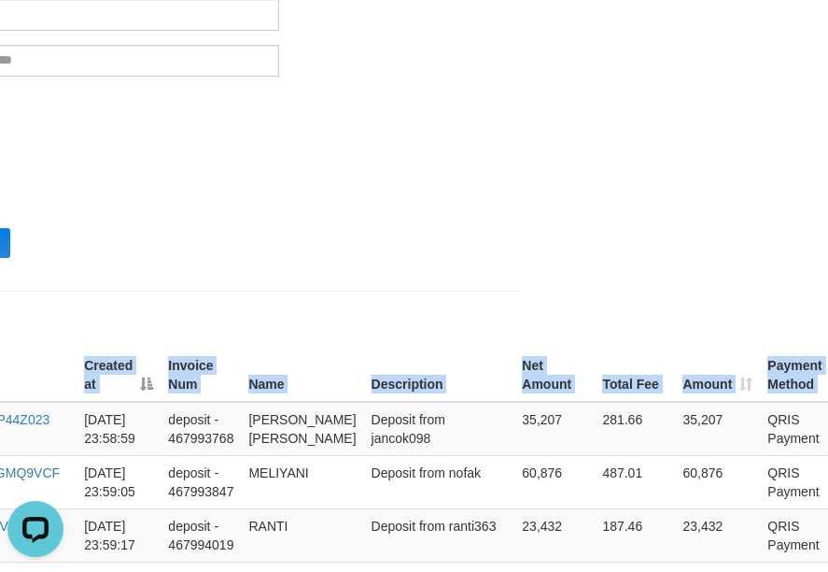
drag, startPoint x: 24, startPoint y: 418, endPoint x: 1441, endPoint y: 493, distance: 1418.9
copy table "Game Ref. Num Created at Invoice Num Name Description Net Amount Total Fee Amou…"
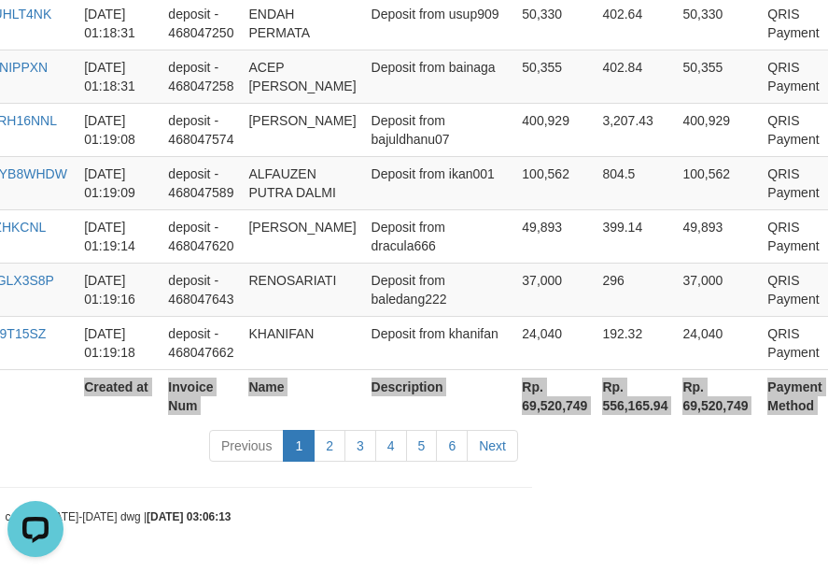
scroll to position [5786, 296]
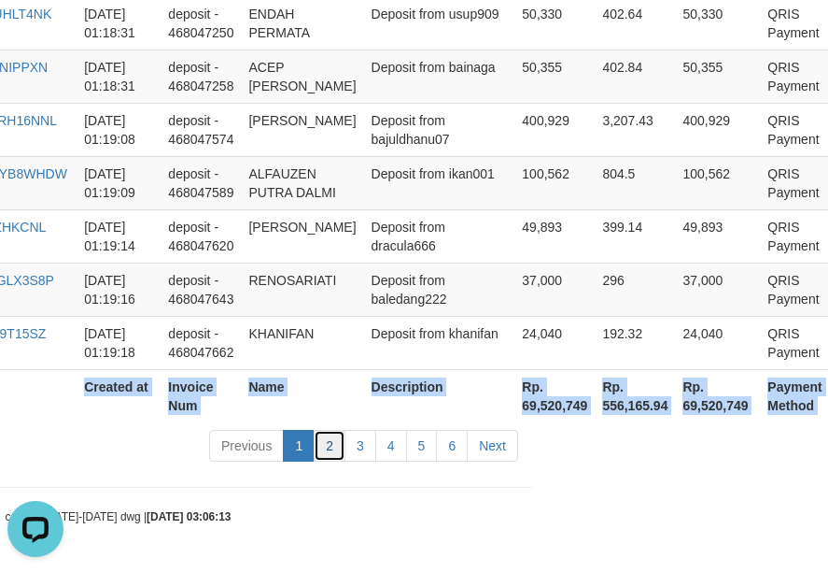
click at [326, 456] on link "2" at bounding box center [330, 446] width 32 height 32
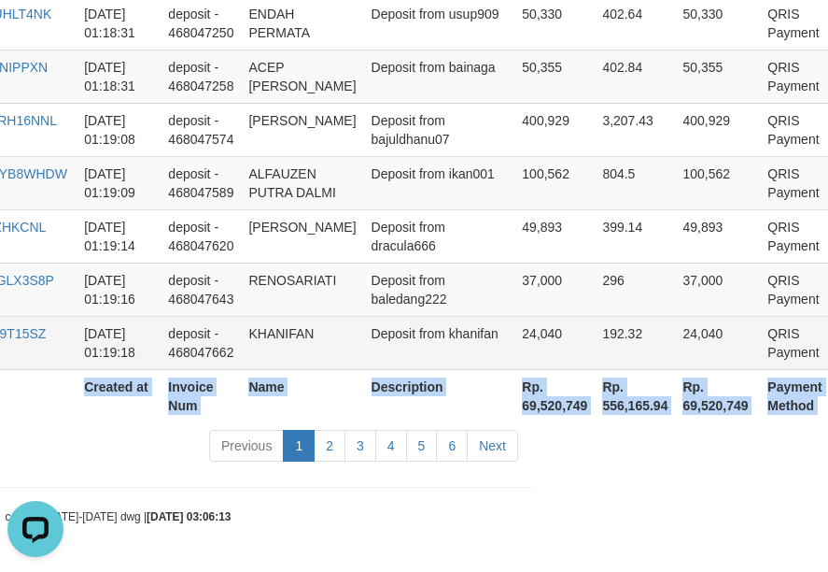
scroll to position [5730, 296]
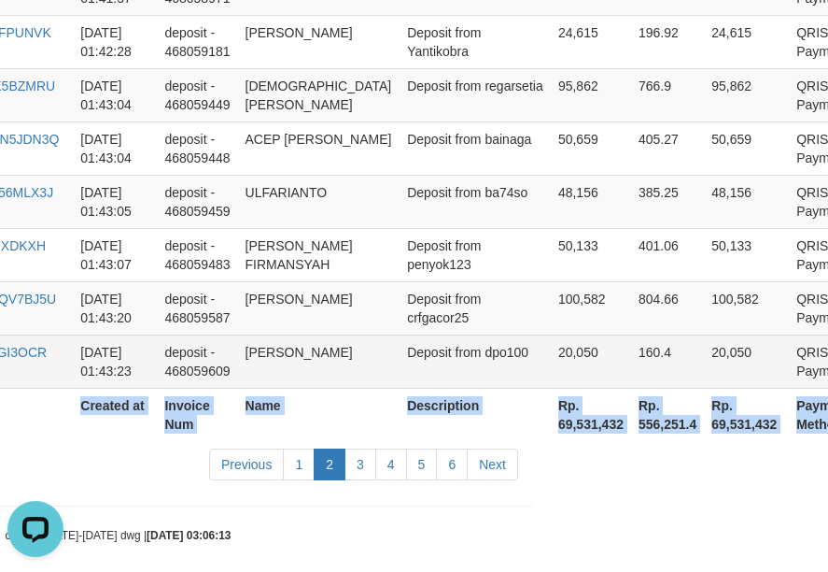
copy table "Game Ref. Num Created at Invoice Num Name Description Net Amount Total Fee Amou…"
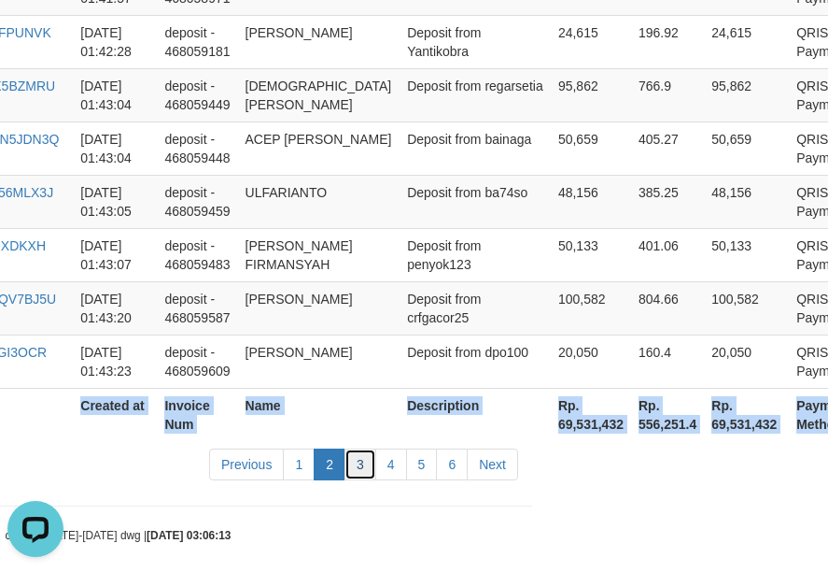
click at [357, 448] on link "3" at bounding box center [361, 464] width 32 height 32
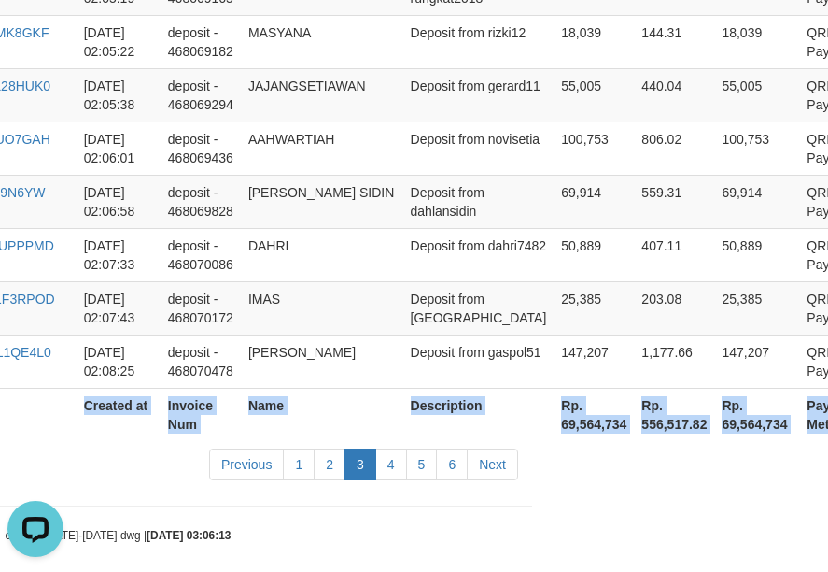
copy table "Game Ref. Num Created at Invoice Num Name Description Net Amount Total Fee Amou…"
click at [392, 451] on link "4" at bounding box center [391, 464] width 32 height 32
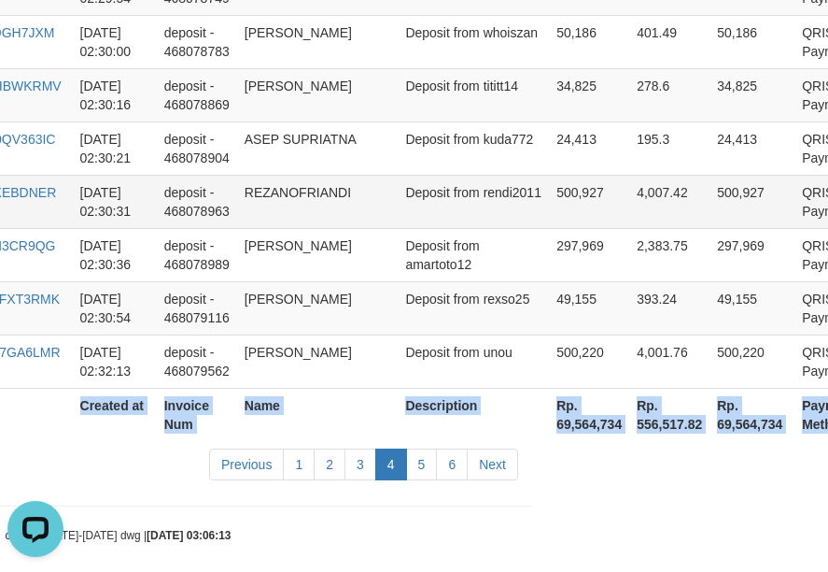
copy table "Game Ref. Num Created at Invoice Num Name Description Net Amount Total Fee Amou…"
click at [428, 448] on link "5" at bounding box center [422, 464] width 32 height 32
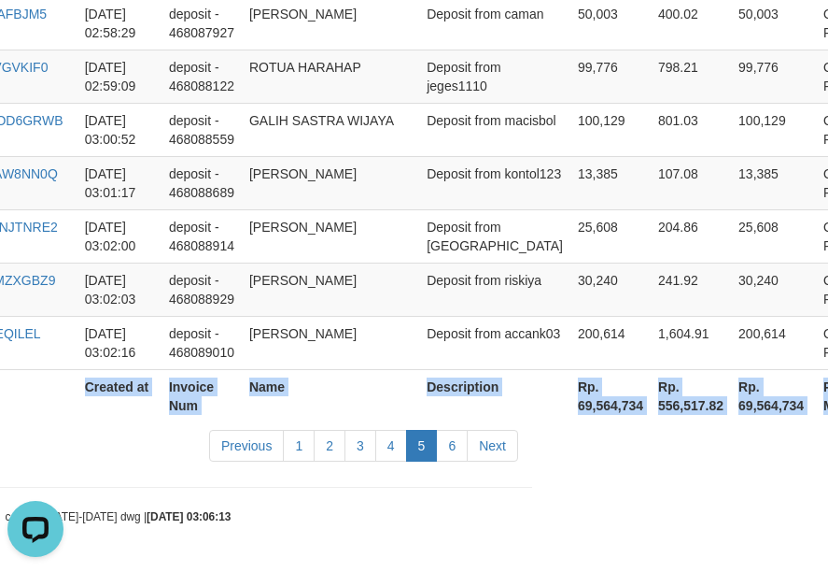
copy table "Game Ref. Num Created at Invoice Num Name Description Net Amount Total Fee Amou…"
click at [465, 458] on link "6" at bounding box center [452, 446] width 32 height 32
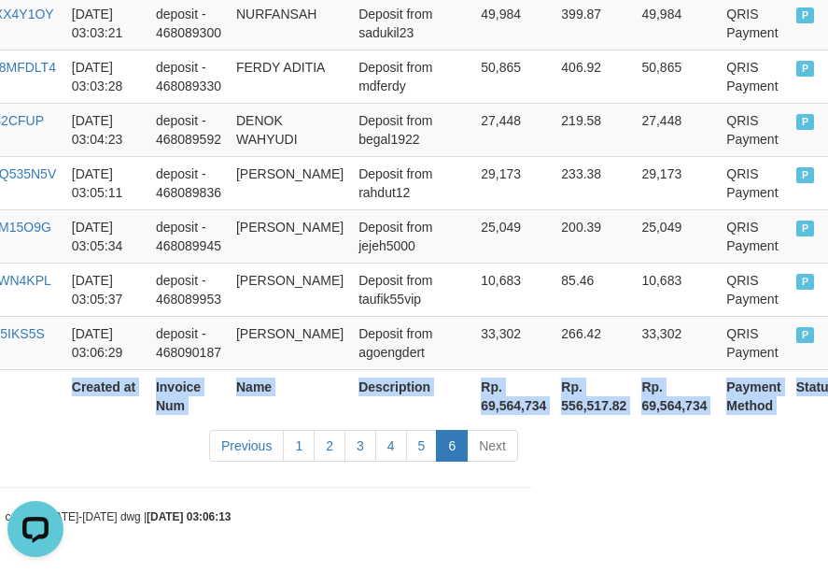
scroll to position [1285, 249]
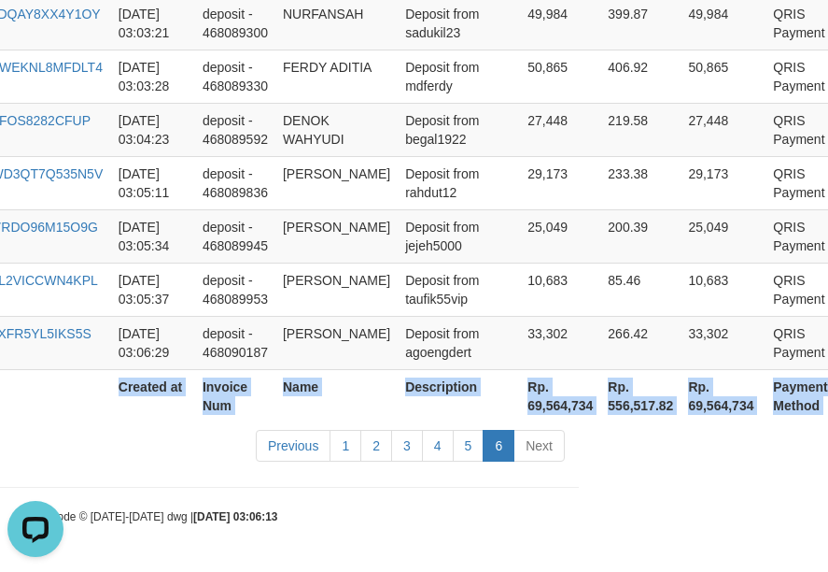
copy table "Game Ref. Num Created at Invoice Num Name Description Net Amount Total Fee Amou…"
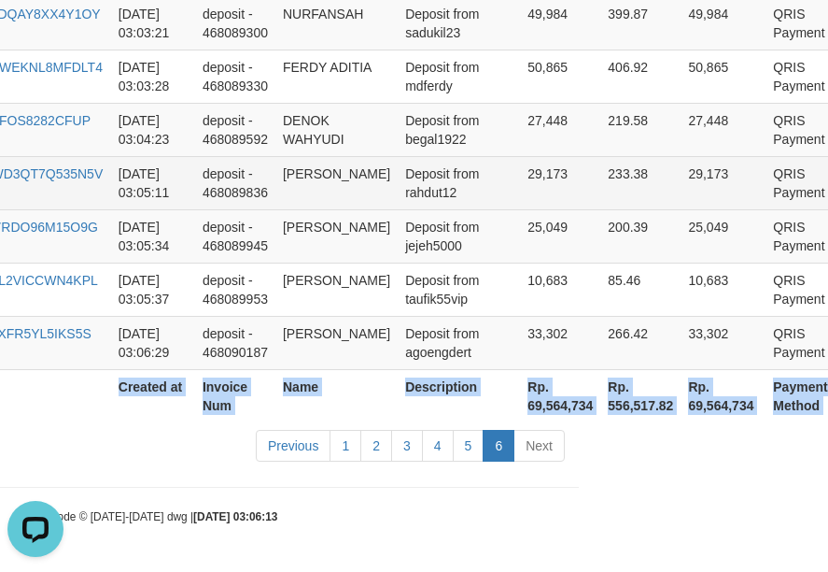
click at [279, 156] on td "ADE JAENAL MUTAKIN" at bounding box center [337, 182] width 122 height 53
